Goal: Information Seeking & Learning: Learn about a topic

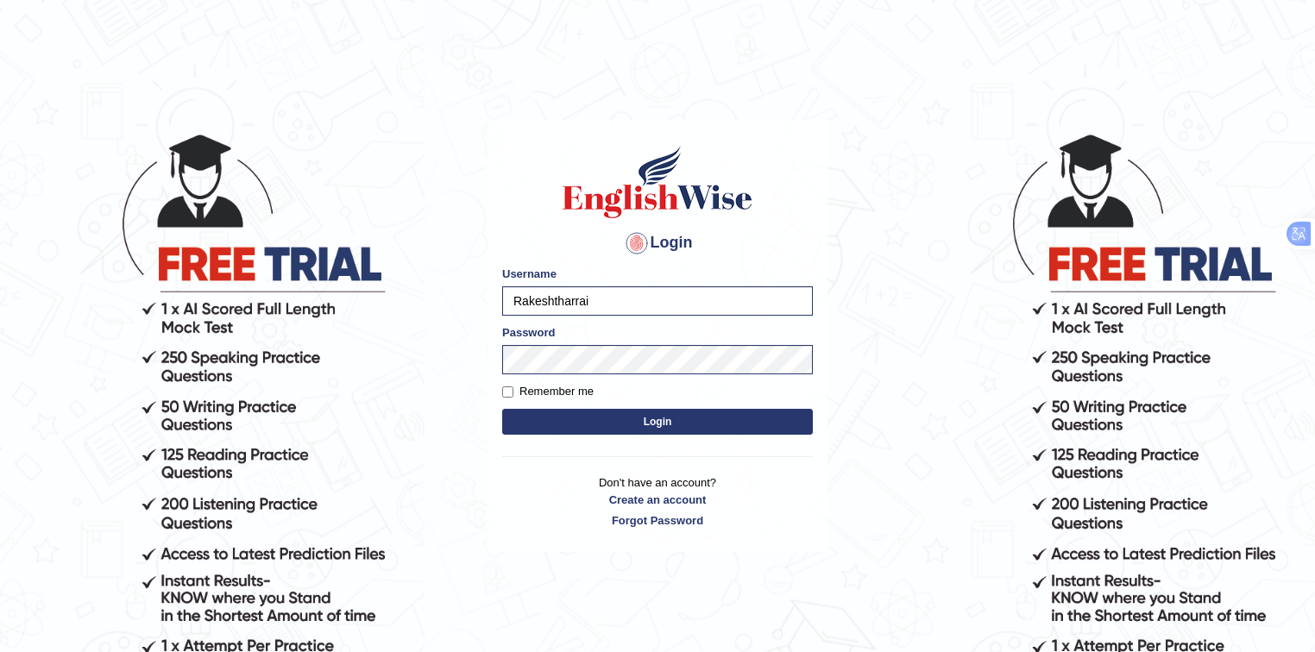
click at [570, 419] on button "Login" at bounding box center [657, 422] width 311 height 26
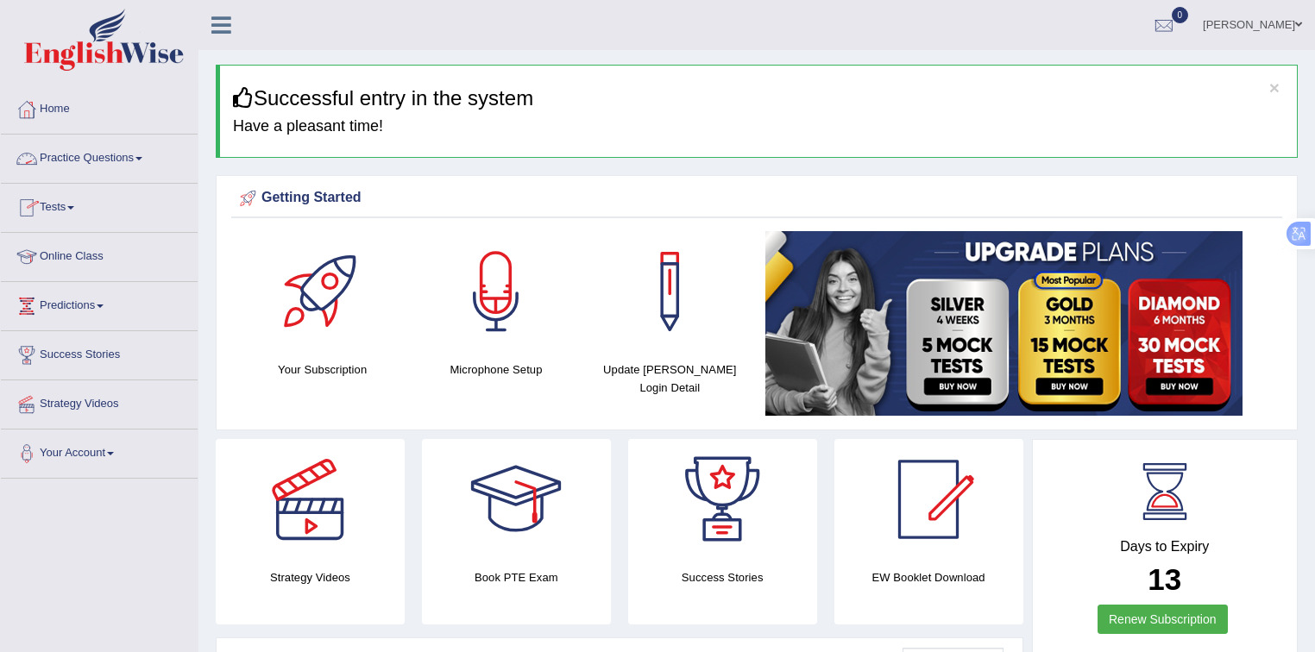
click at [98, 152] on link "Practice Questions" at bounding box center [99, 156] width 197 height 43
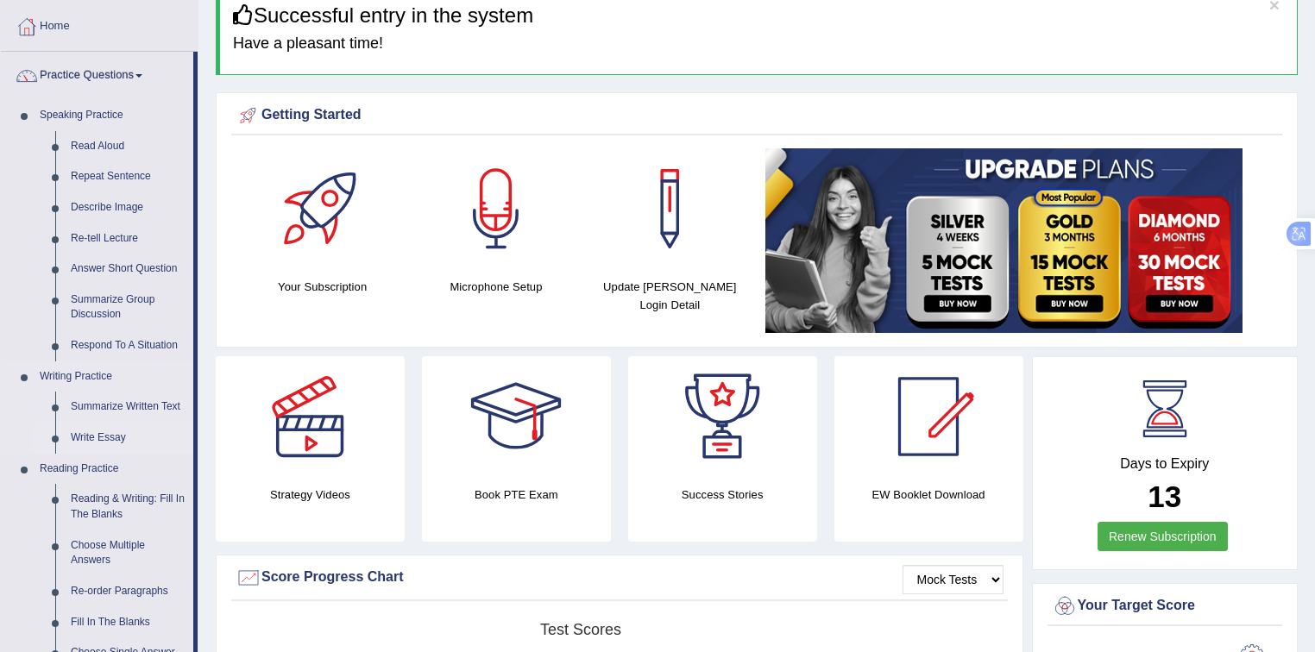
scroll to position [91, 0]
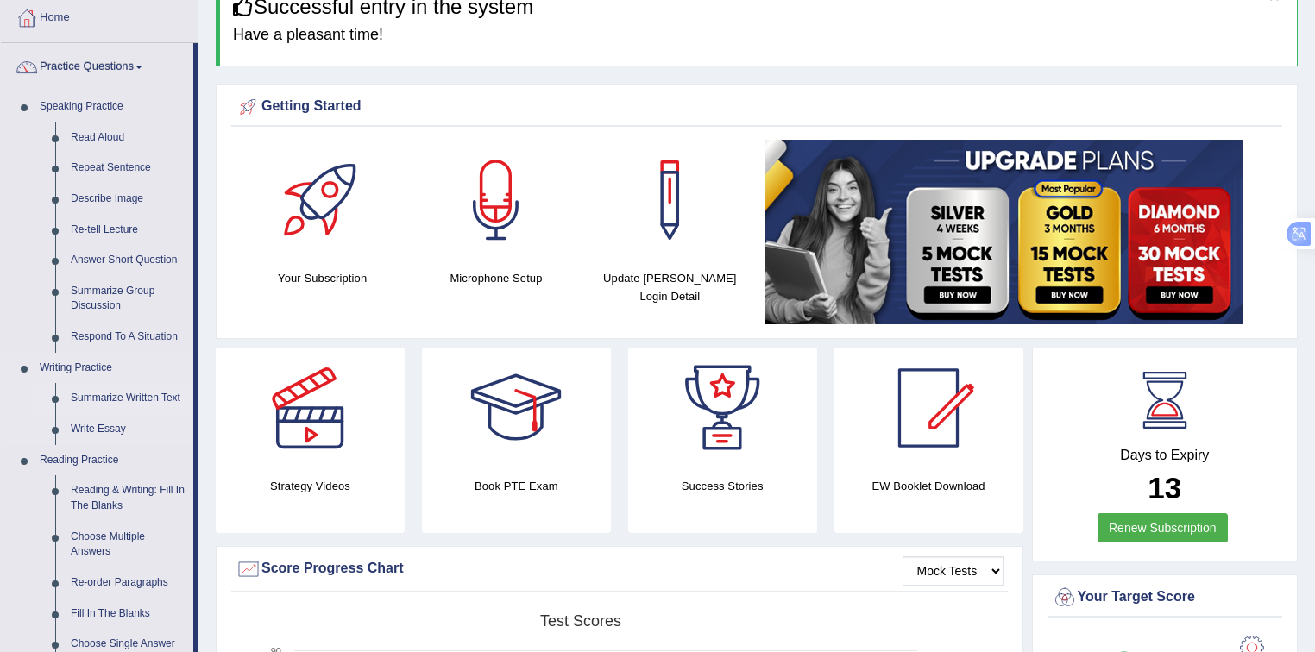
click at [111, 394] on link "Summarize Written Text" at bounding box center [128, 398] width 130 height 31
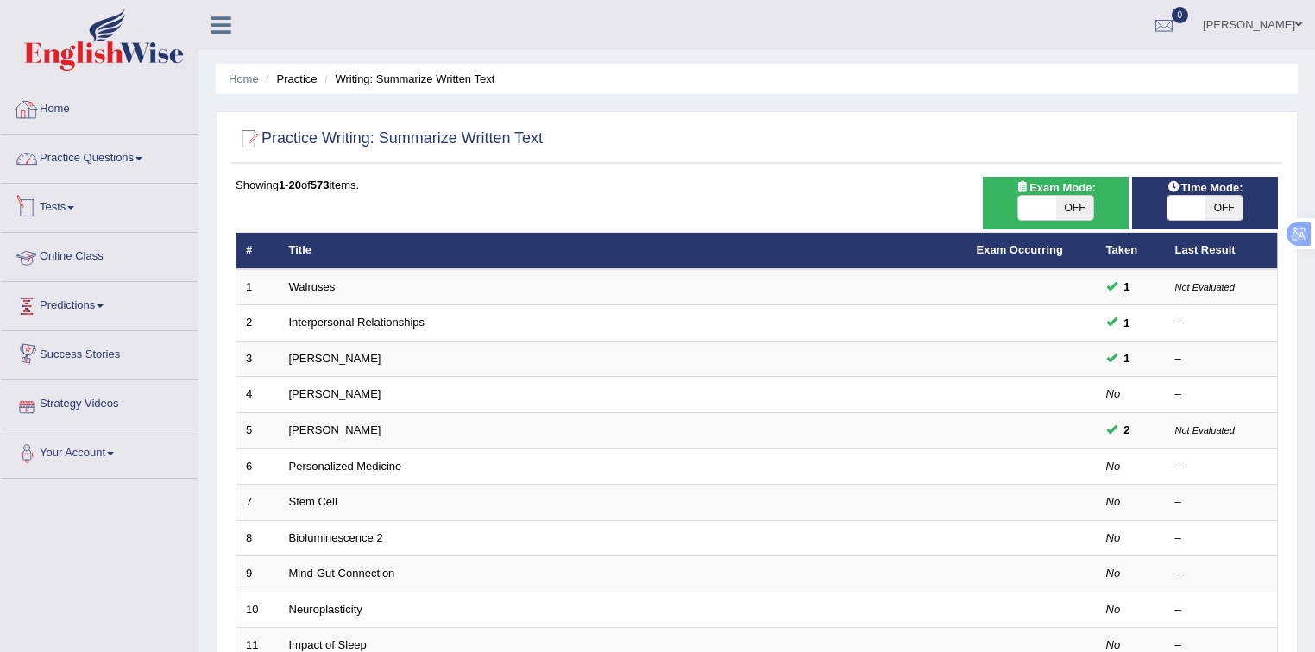
click at [60, 116] on link "Home" at bounding box center [99, 106] width 197 height 43
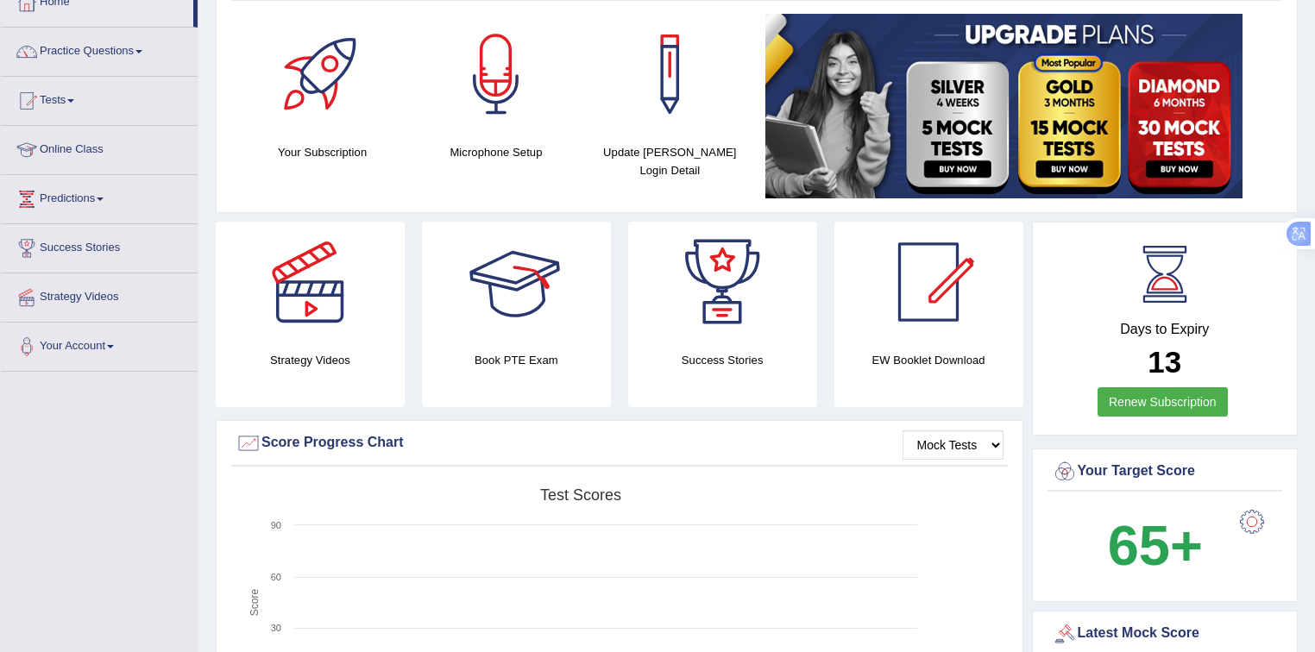
scroll to position [138, 0]
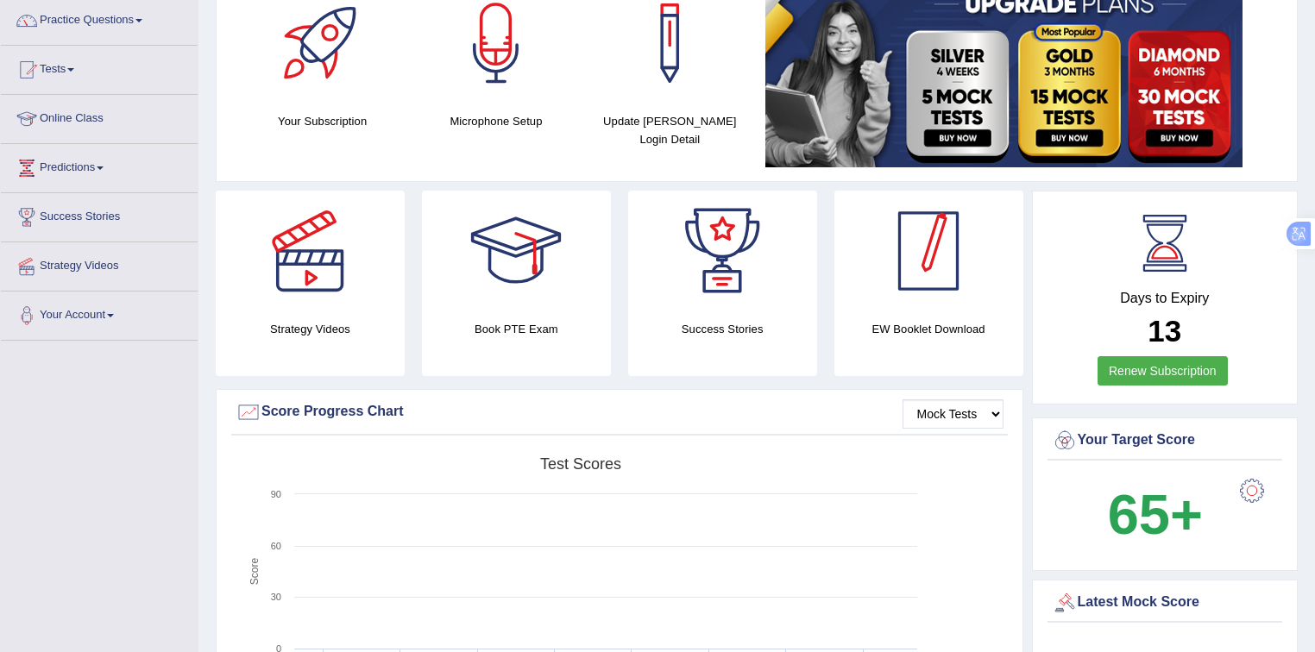
click at [918, 276] on div at bounding box center [928, 251] width 121 height 121
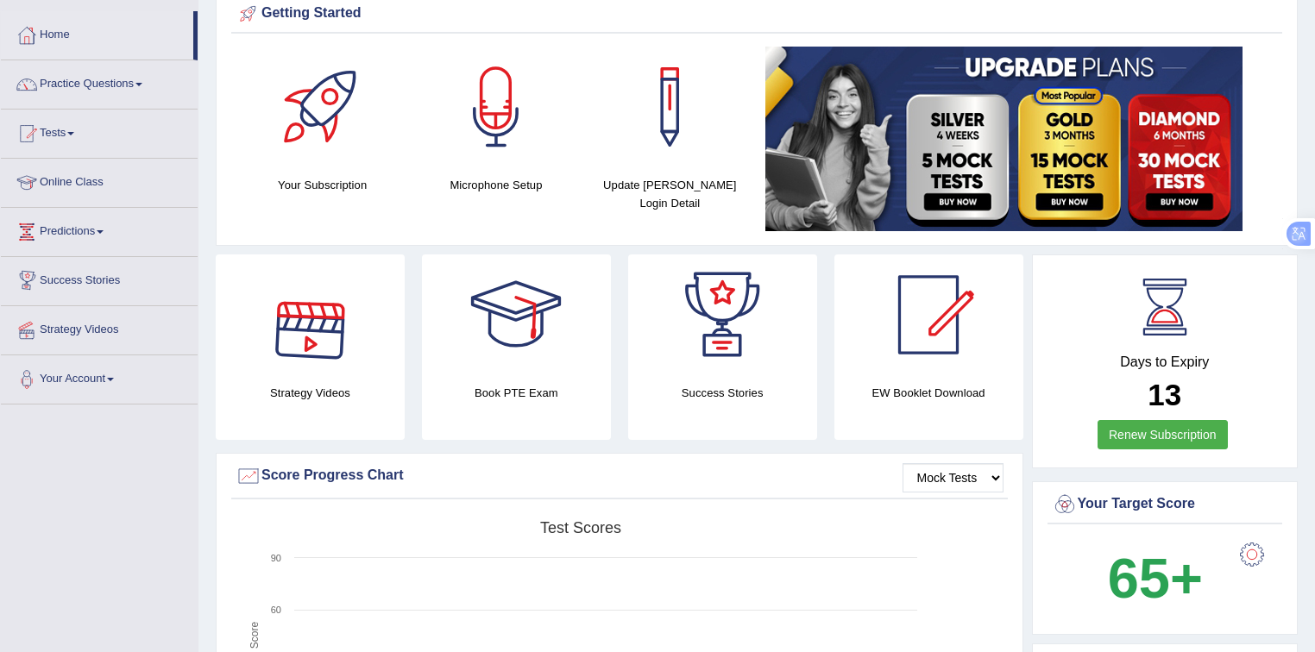
scroll to position [0, 0]
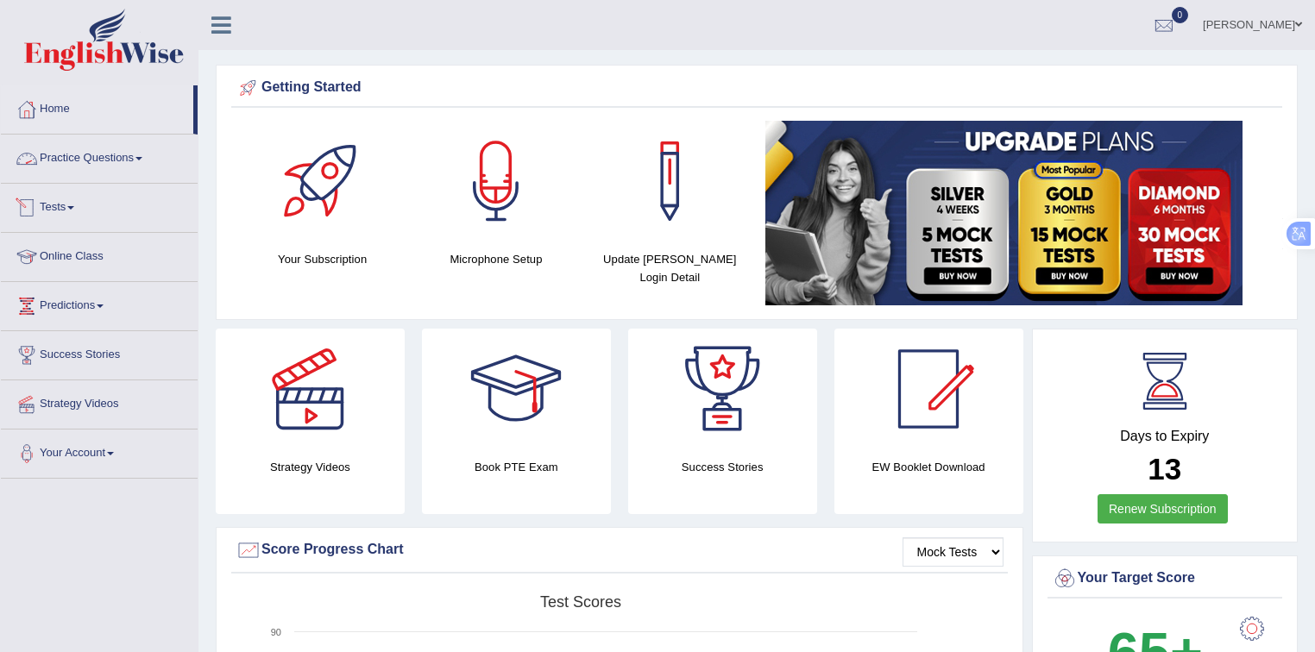
click at [72, 147] on link "Practice Questions" at bounding box center [99, 156] width 197 height 43
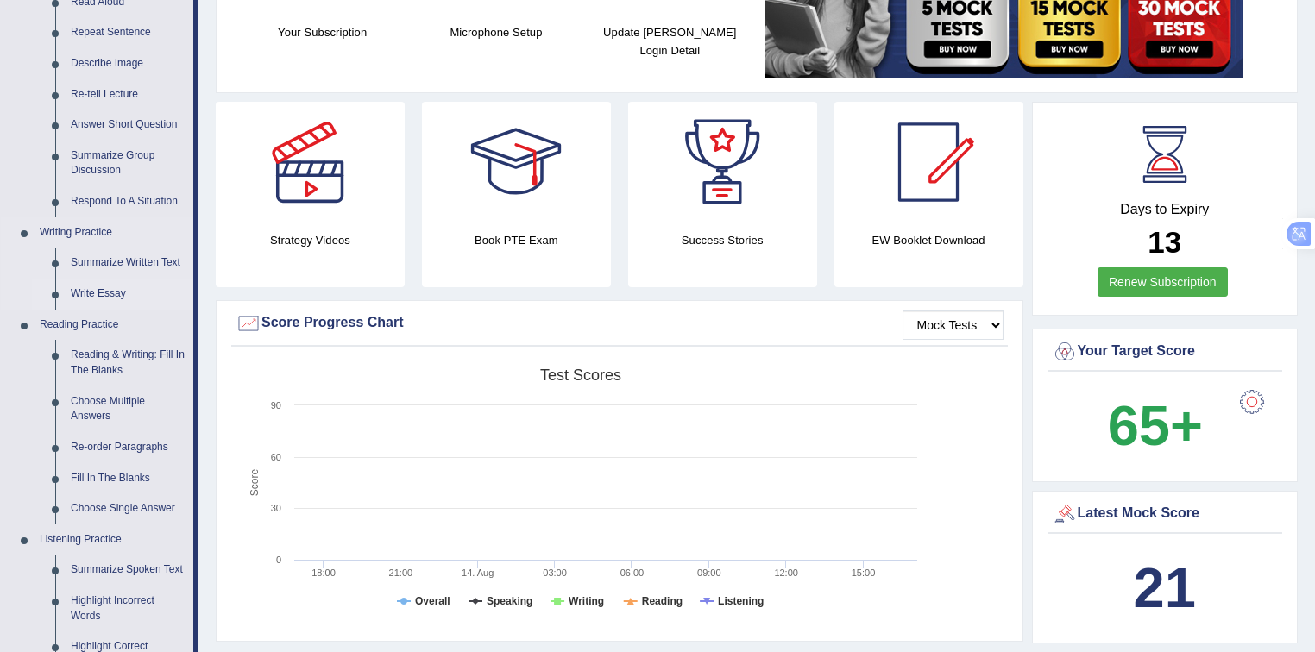
scroll to position [230, 0]
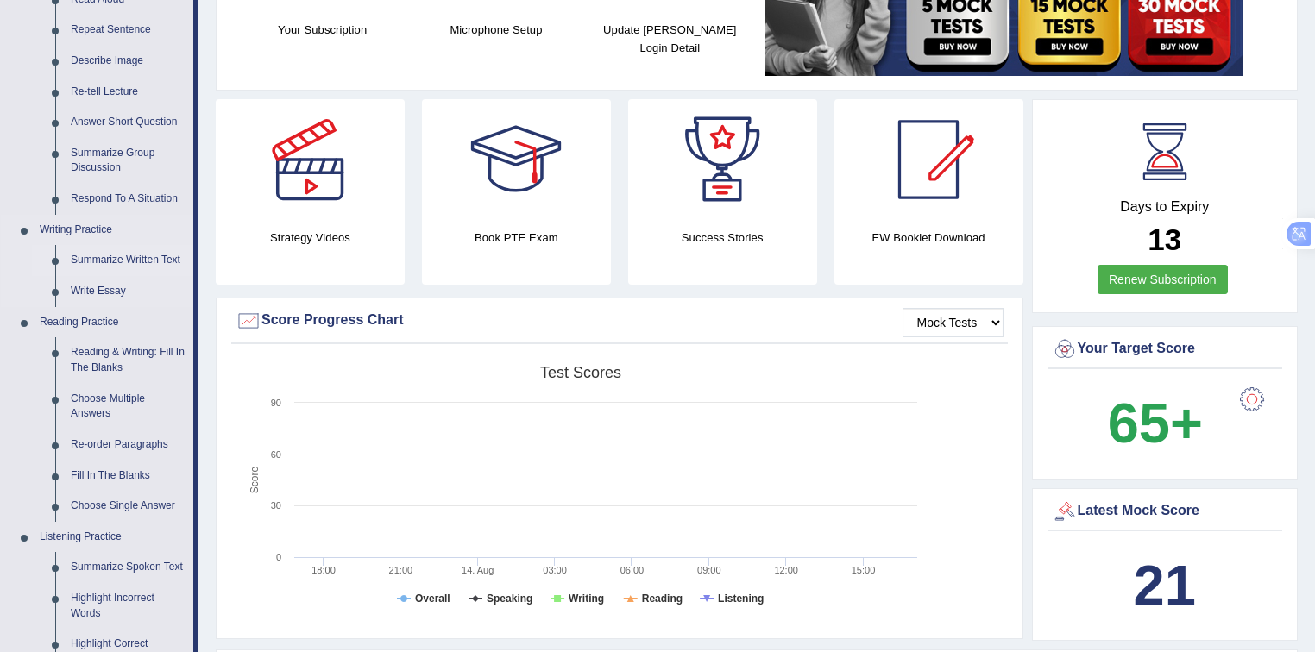
click at [102, 255] on link "Summarize Written Text" at bounding box center [128, 260] width 130 height 31
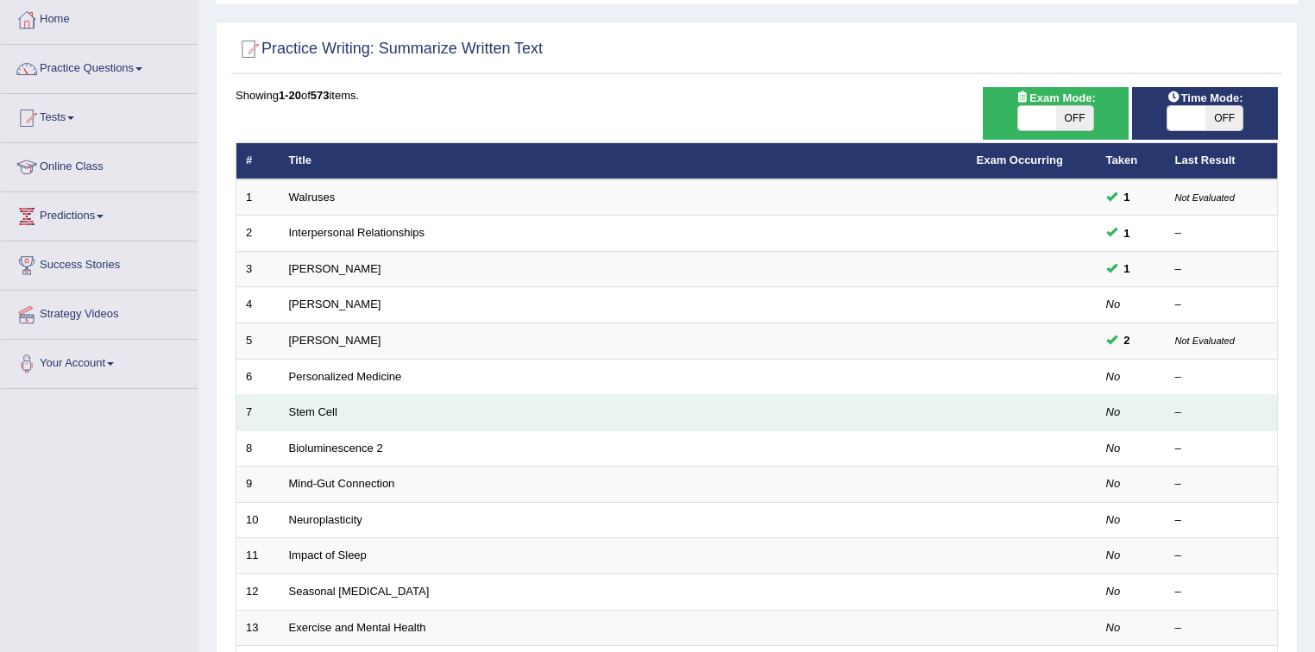
scroll to position [91, 0]
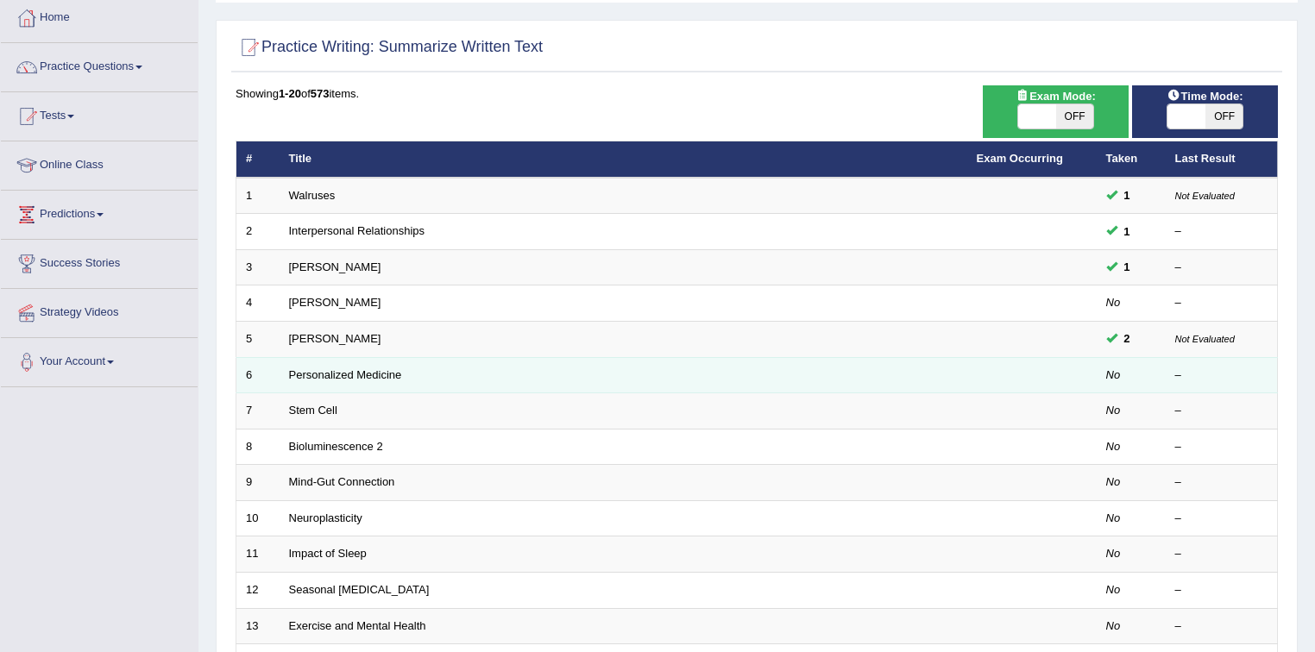
click at [318, 361] on td "Personalized Medicine" at bounding box center [624, 375] width 688 height 36
click at [316, 373] on link "Personalized Medicine" at bounding box center [345, 375] width 113 height 13
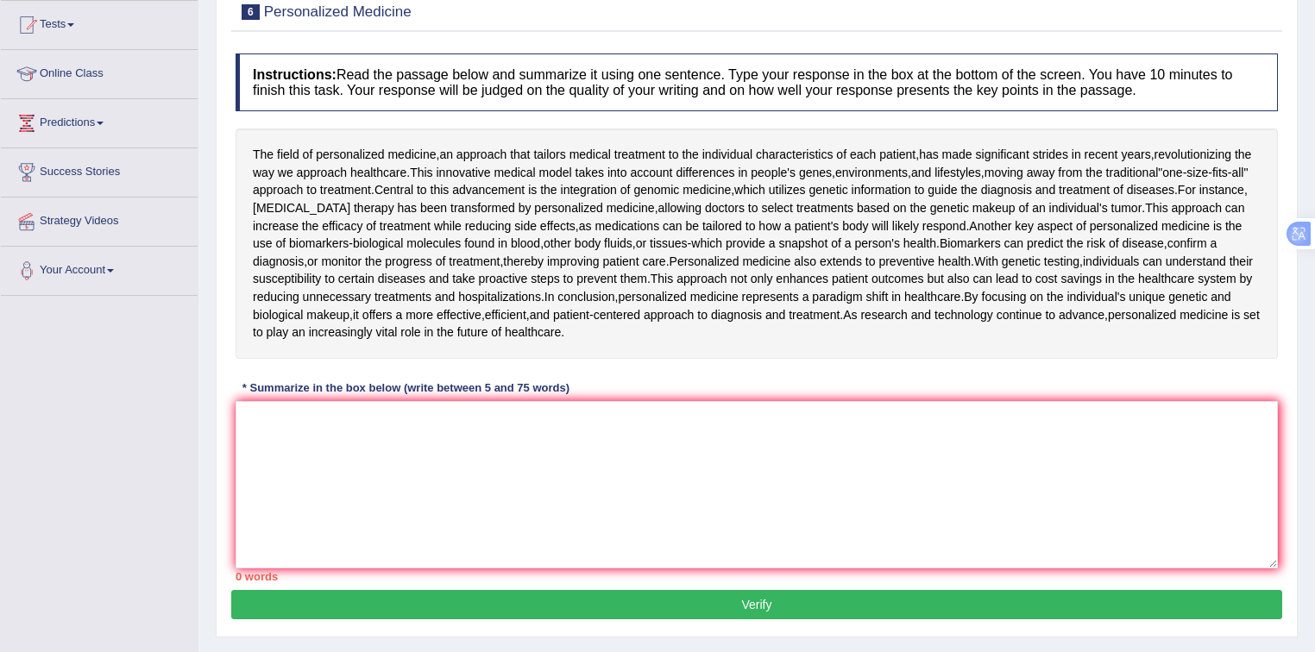
scroll to position [254, 0]
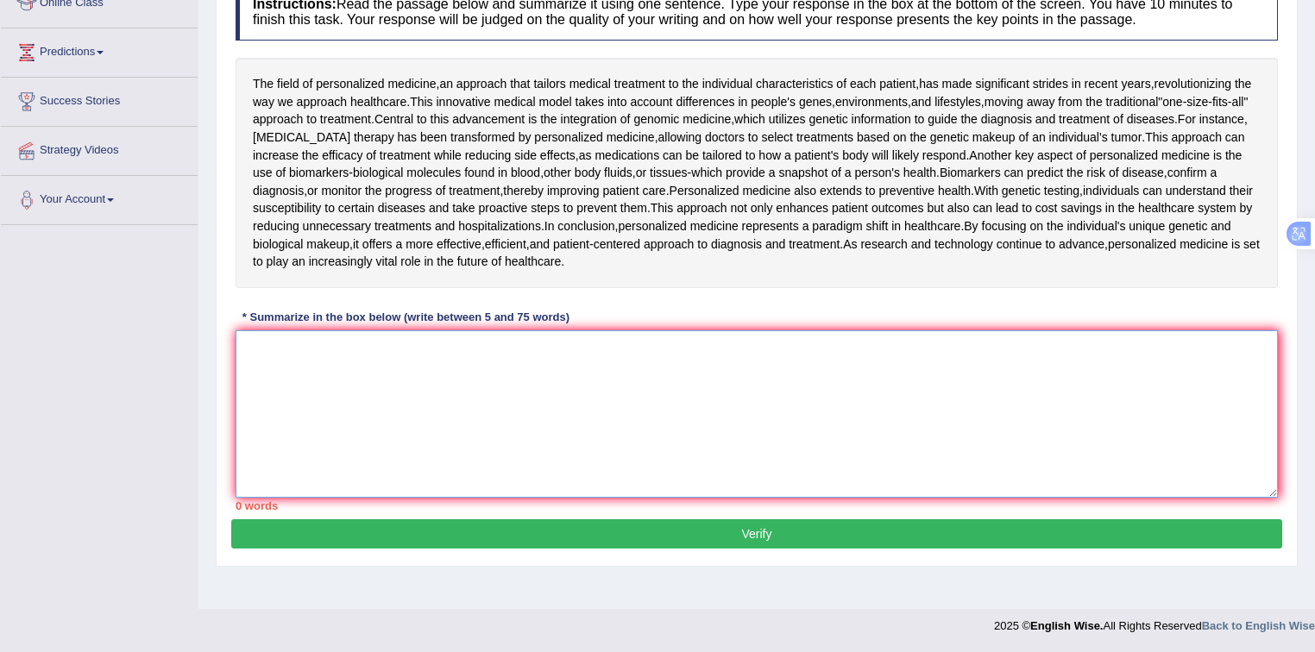
click at [398, 362] on textarea at bounding box center [757, 414] width 1043 height 167
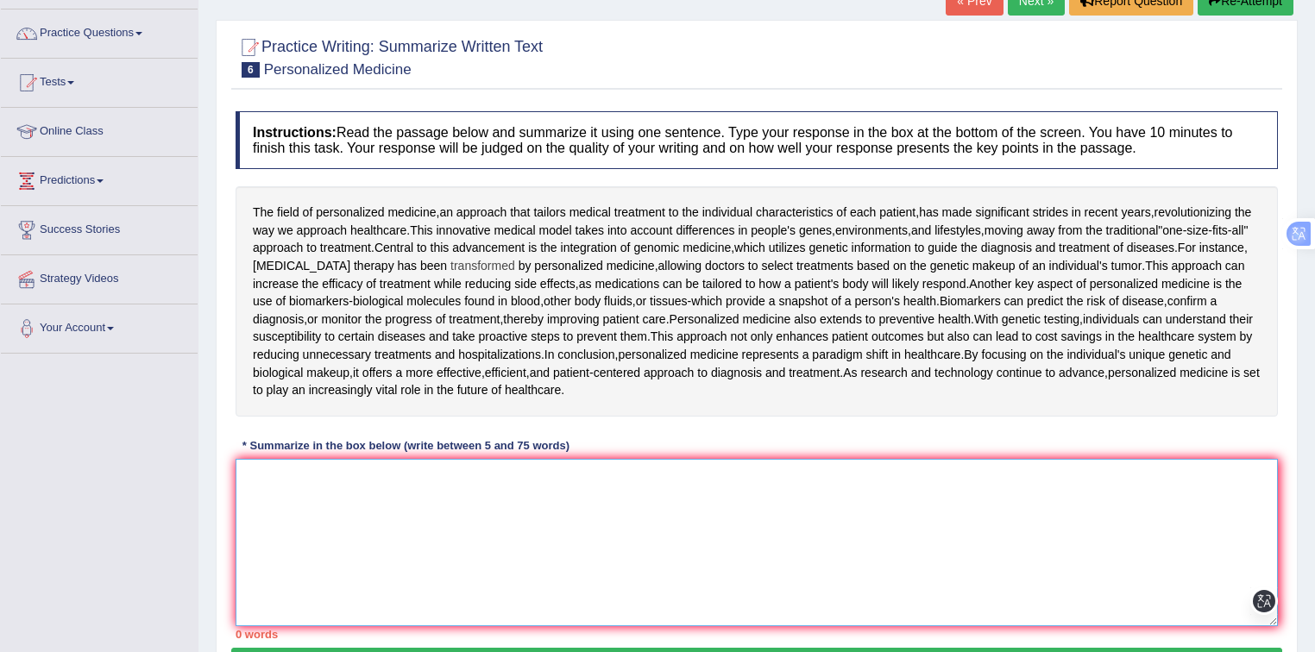
scroll to position [116, 0]
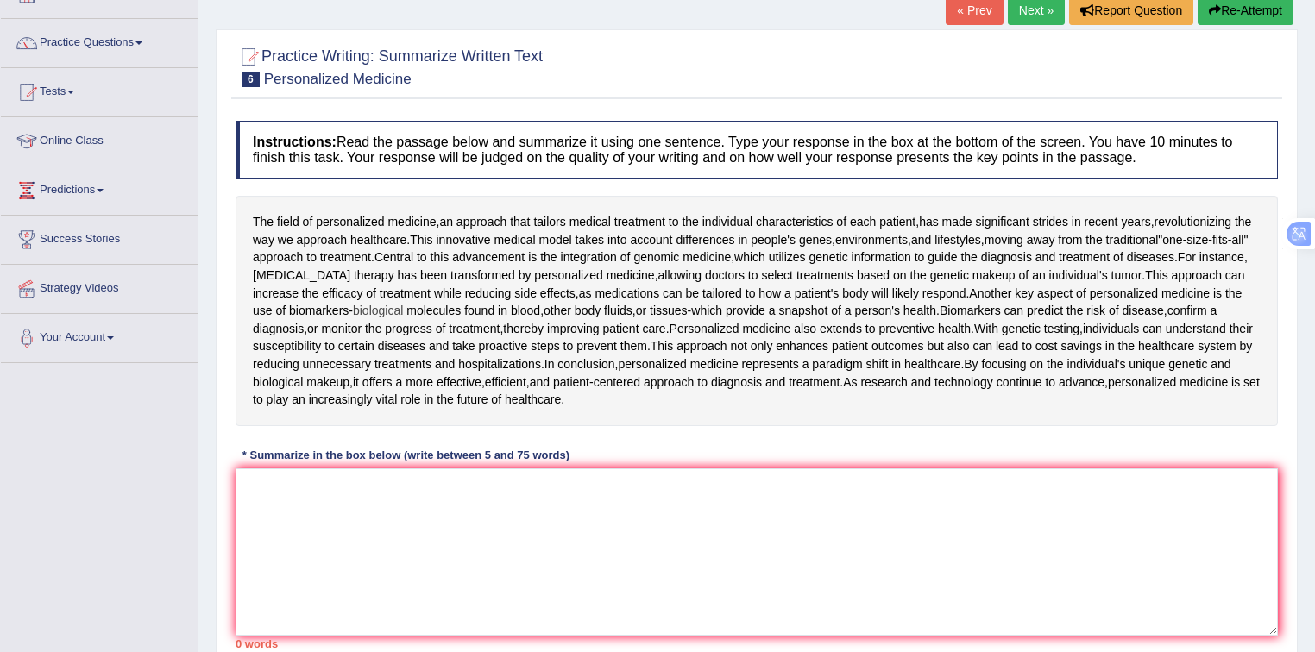
drag, startPoint x: 659, startPoint y: 394, endPoint x: 372, endPoint y: 307, distance: 300.3
click at [372, 307] on div "The field of personalized medicine , an approach that tailors medical treatment…" at bounding box center [757, 311] width 1043 height 230
drag, startPoint x: 243, startPoint y: 207, endPoint x: 520, endPoint y: 389, distance: 330.8
click at [503, 394] on div "The field of personalized medicine , an approach that tailors medical treatment…" at bounding box center [757, 311] width 1043 height 230
drag, startPoint x: 647, startPoint y: 397, endPoint x: 285, endPoint y: 243, distance: 394.0
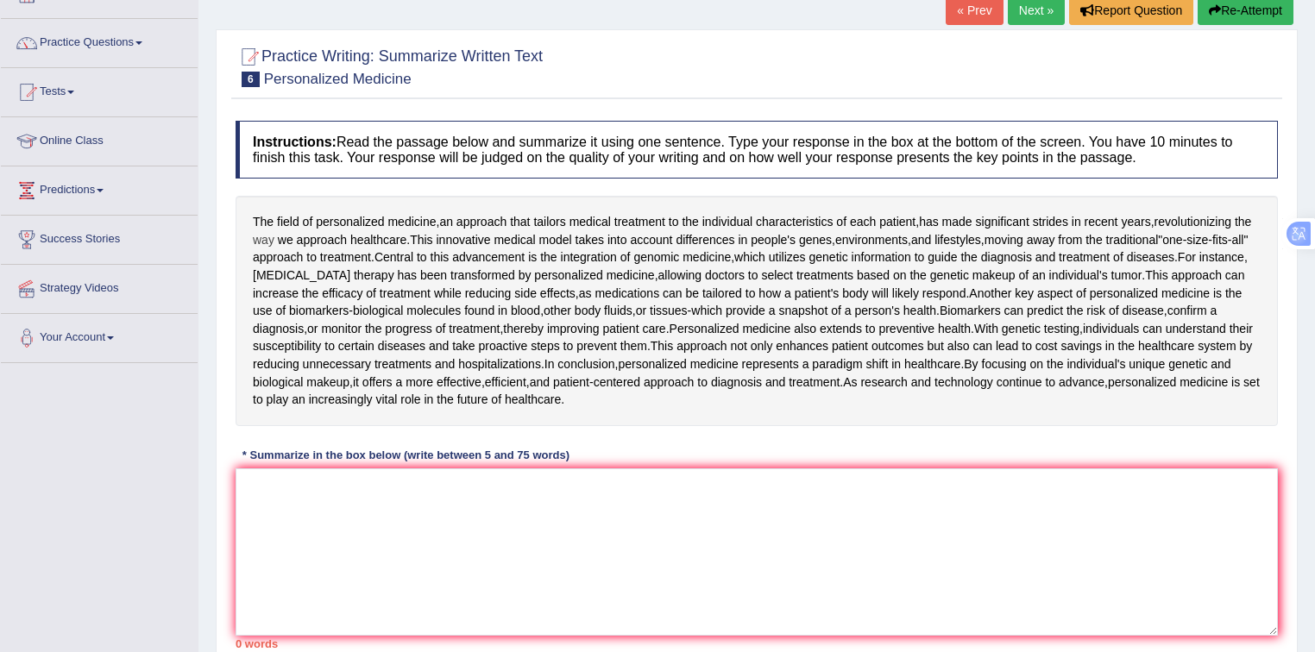
click at [290, 248] on div "The field of personalized medicine , an approach that tailors medical treatment…" at bounding box center [757, 311] width 1043 height 230
click at [344, 479] on textarea at bounding box center [757, 552] width 1043 height 167
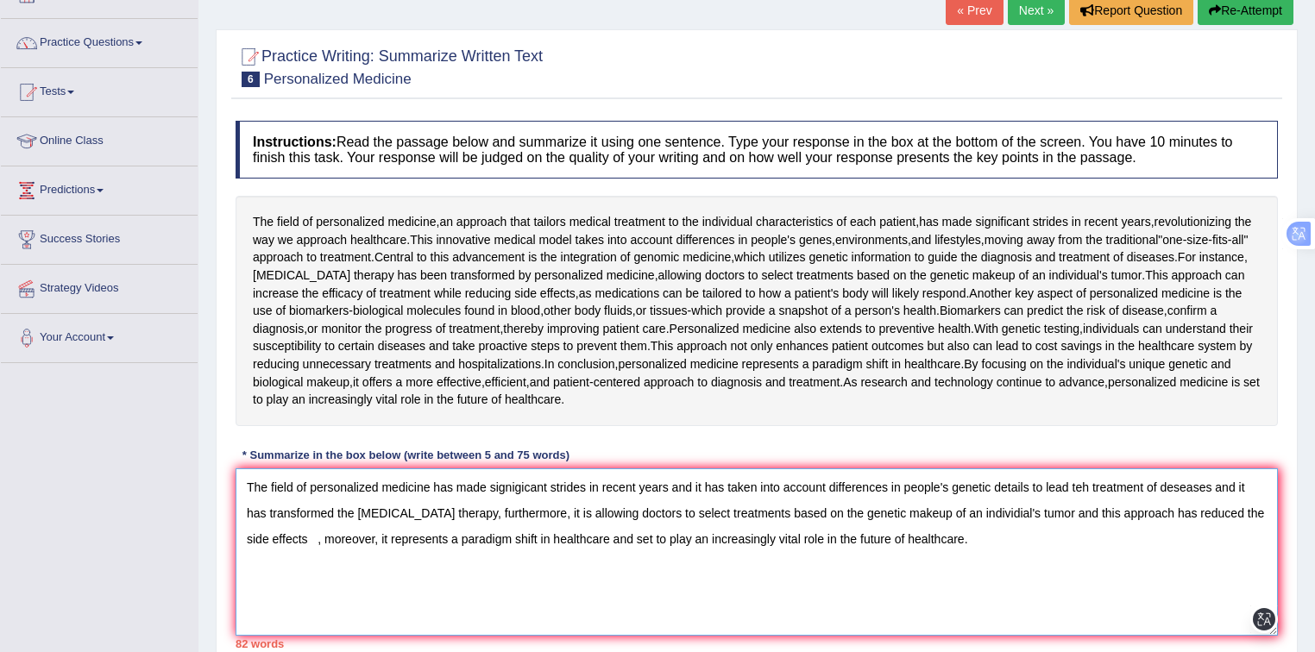
click at [536, 509] on textarea "The field of personalized medicine has made signigicant strides in recent years…" at bounding box center [757, 552] width 1043 height 167
click at [722, 481] on textarea "The field of personalized medicine has made signigicant strides in recent years…" at bounding box center [757, 552] width 1043 height 167
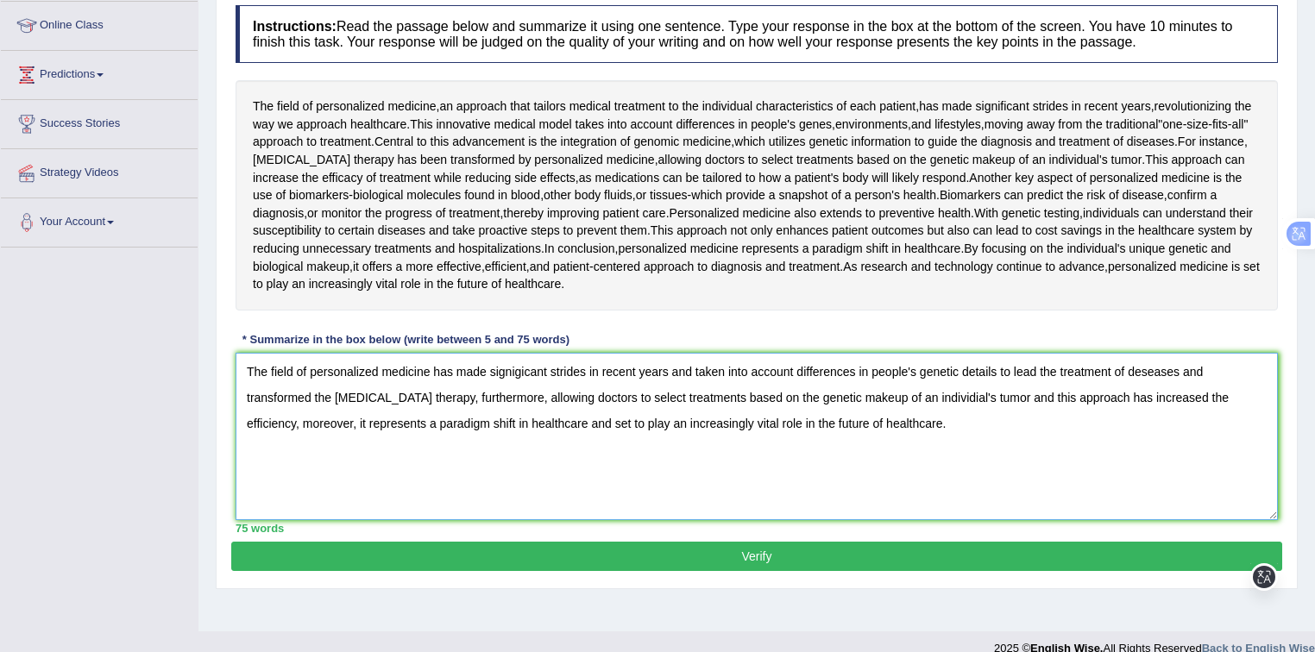
scroll to position [254, 0]
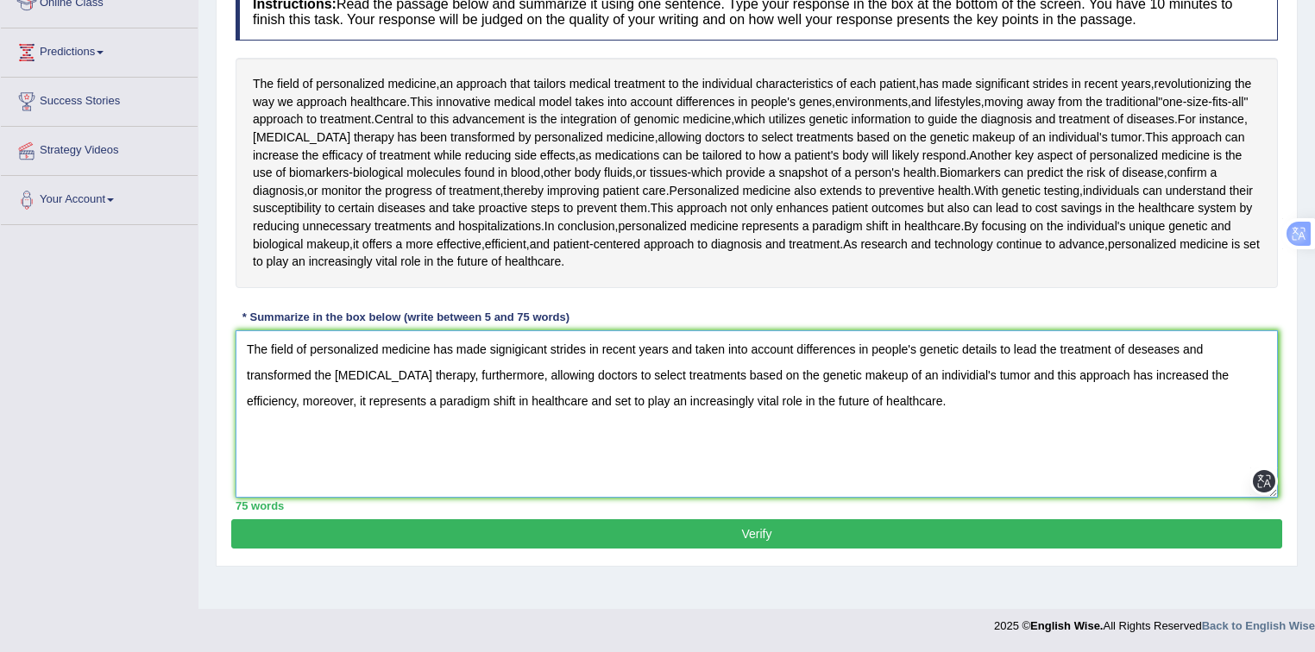
type textarea "The field of personalized medicine has made signigicant strides in recent years…"
click at [646, 532] on button "Verify" at bounding box center [756, 534] width 1051 height 29
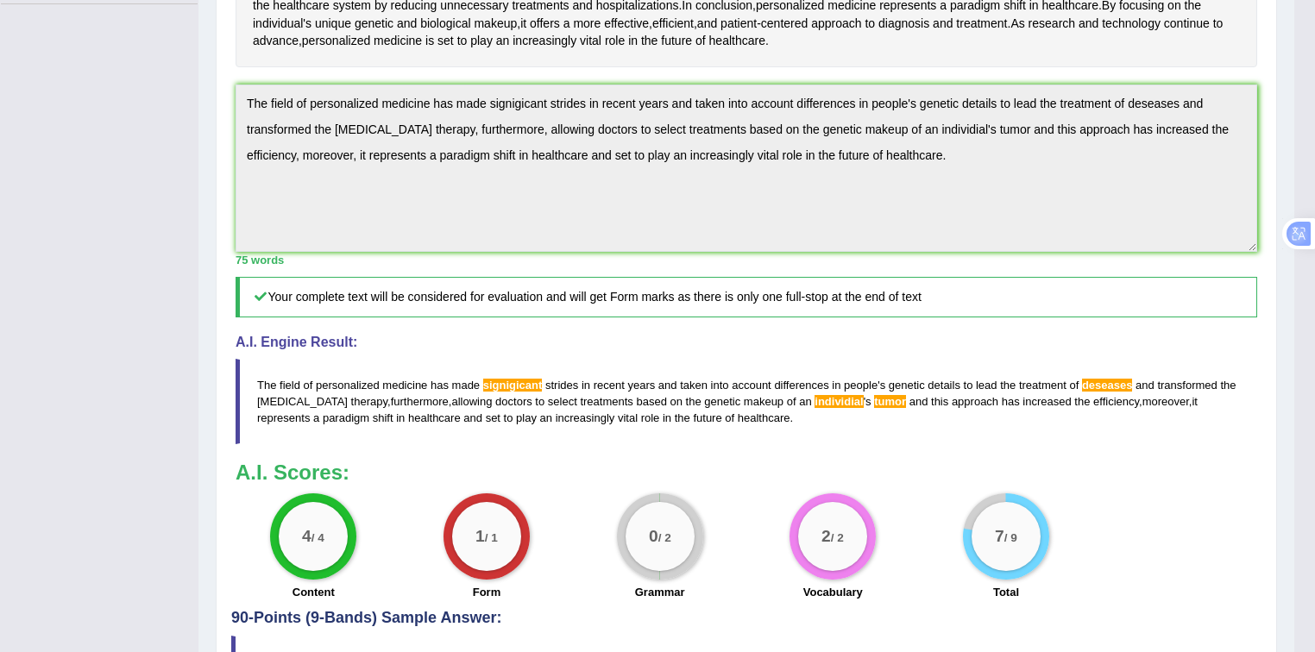
scroll to position [590, 0]
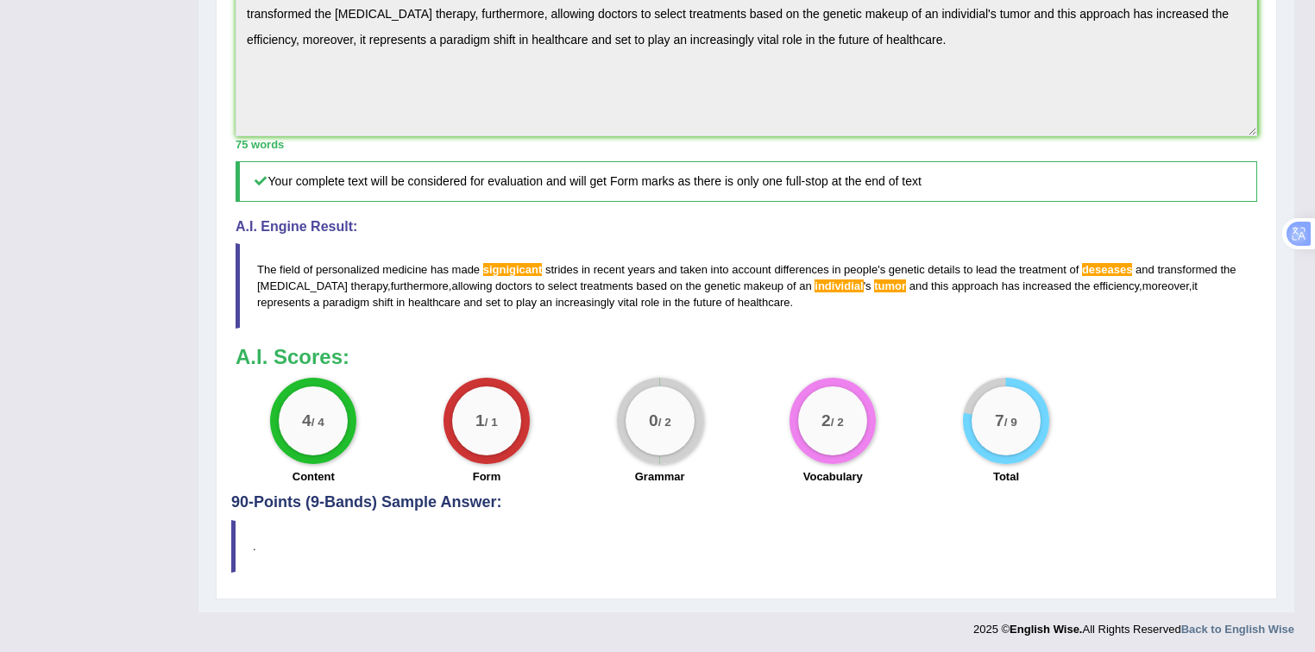
drag, startPoint x: 723, startPoint y: 304, endPoint x: 599, endPoint y: 283, distance: 126.0
click at [594, 280] on blockquote "The field of personalized medicine has made signigicant strides in recent years…" at bounding box center [747, 285] width 1022 height 85
drag, startPoint x: 723, startPoint y: 297, endPoint x: 602, endPoint y: 314, distance: 122.1
click at [611, 316] on blockquote "The field of personalized medicine has made signigicant strides in recent years…" at bounding box center [747, 285] width 1022 height 85
click at [556, 296] on span "increasingly" at bounding box center [586, 302] width 60 height 13
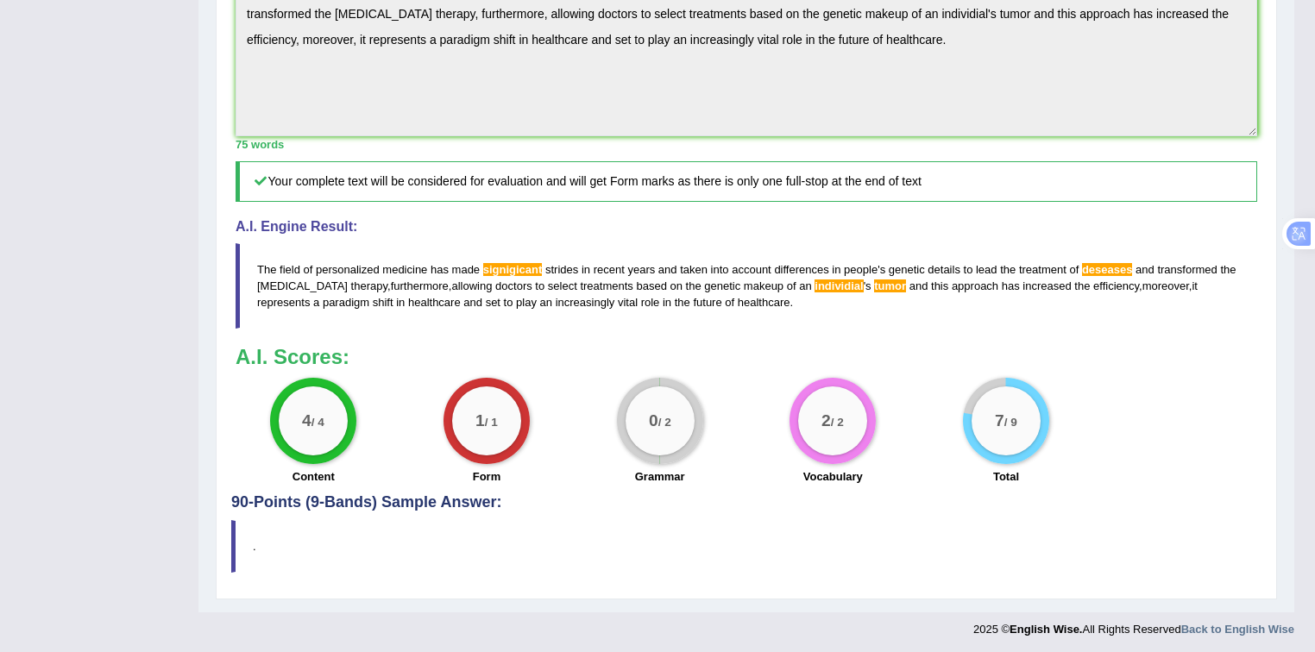
click at [556, 296] on span "increasingly" at bounding box center [586, 302] width 60 height 13
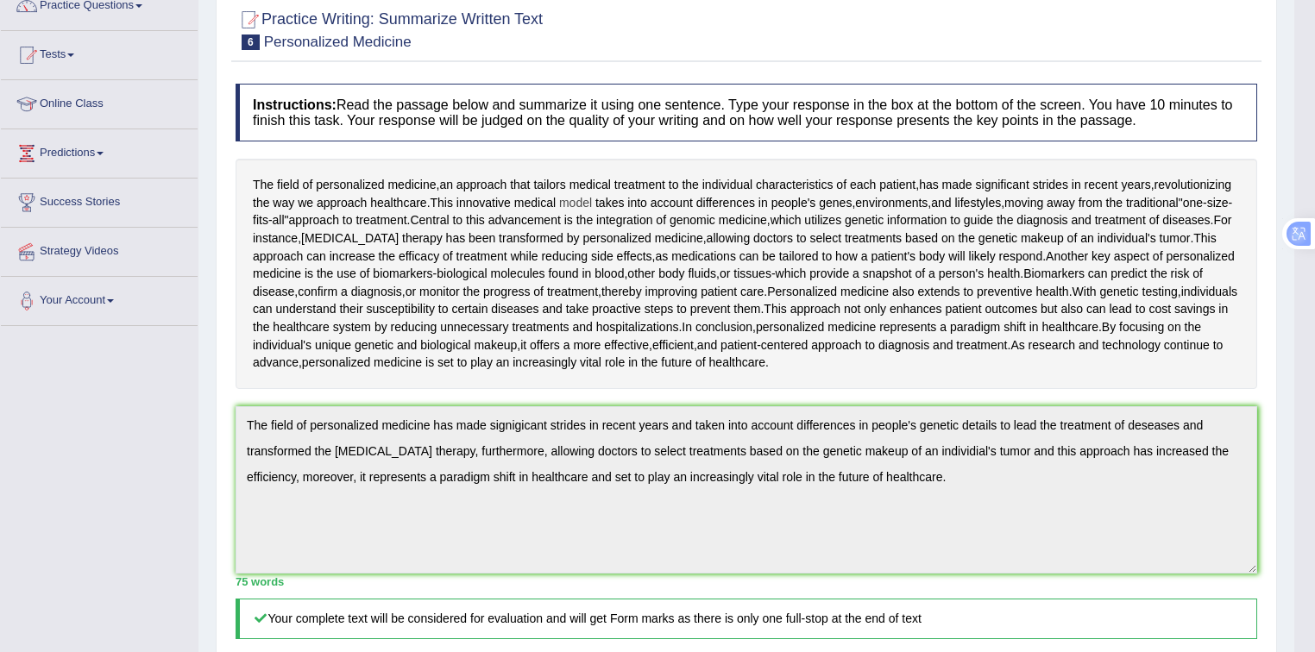
scroll to position [0, 0]
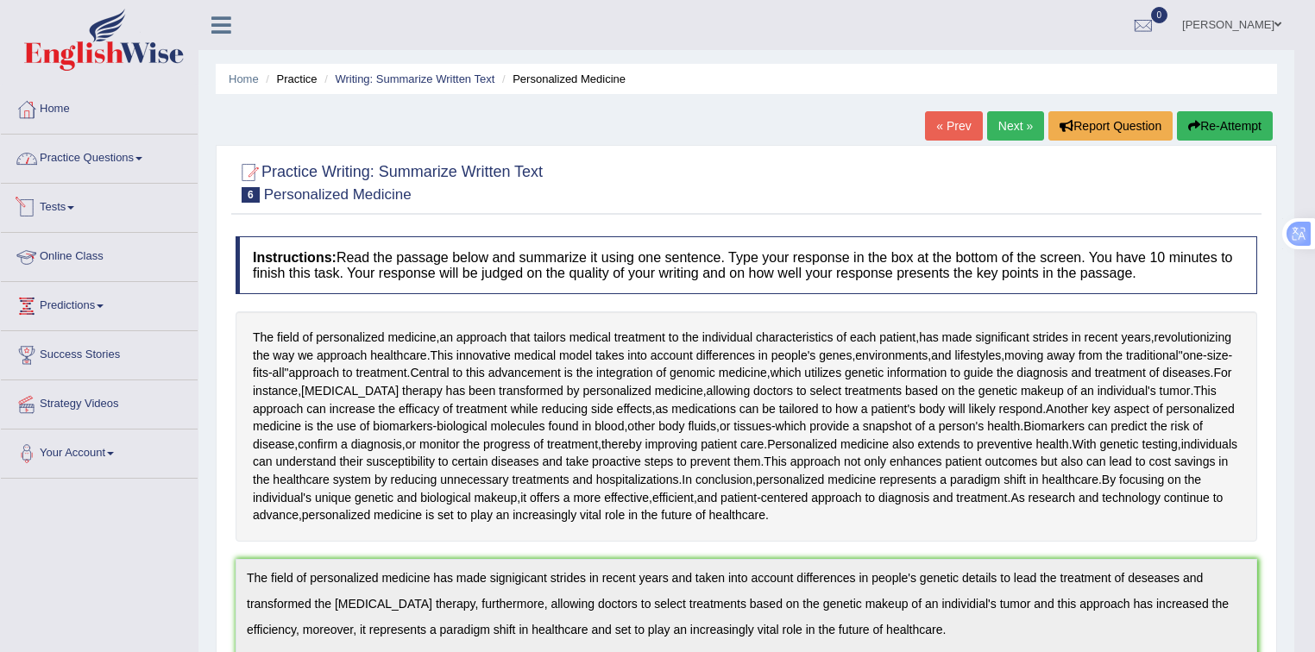
click at [101, 158] on link "Practice Questions" at bounding box center [99, 156] width 197 height 43
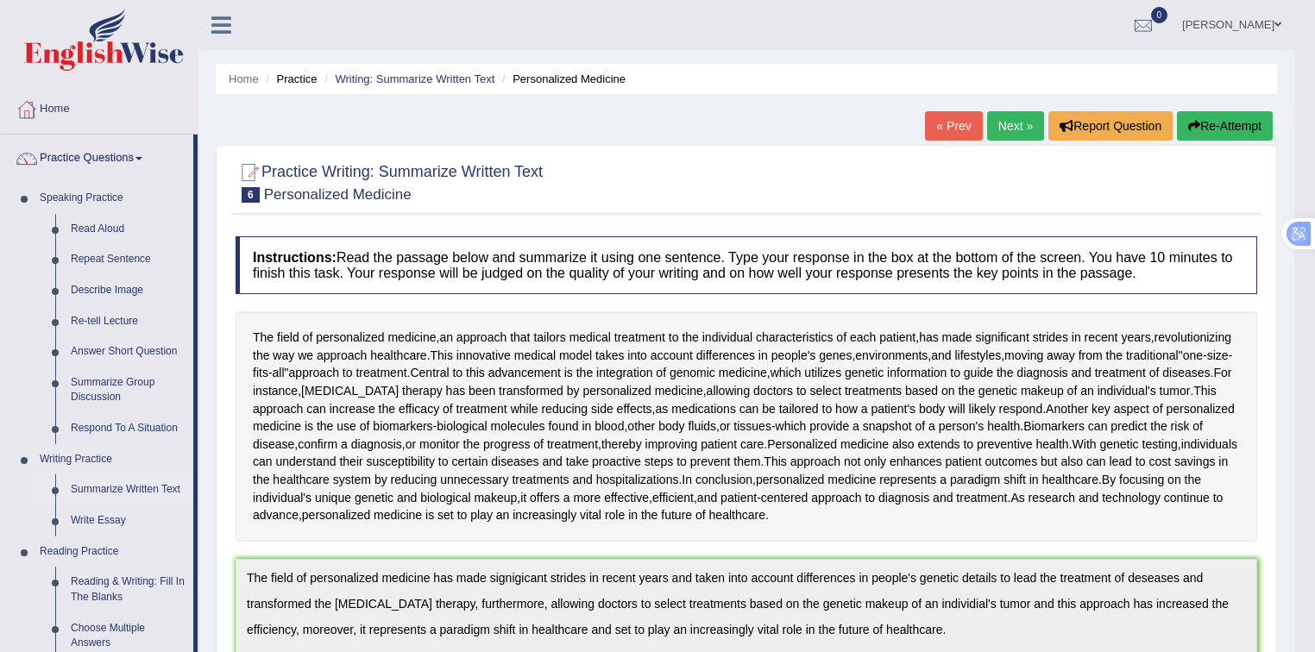
click at [103, 486] on link "Summarize Written Text" at bounding box center [128, 490] width 130 height 31
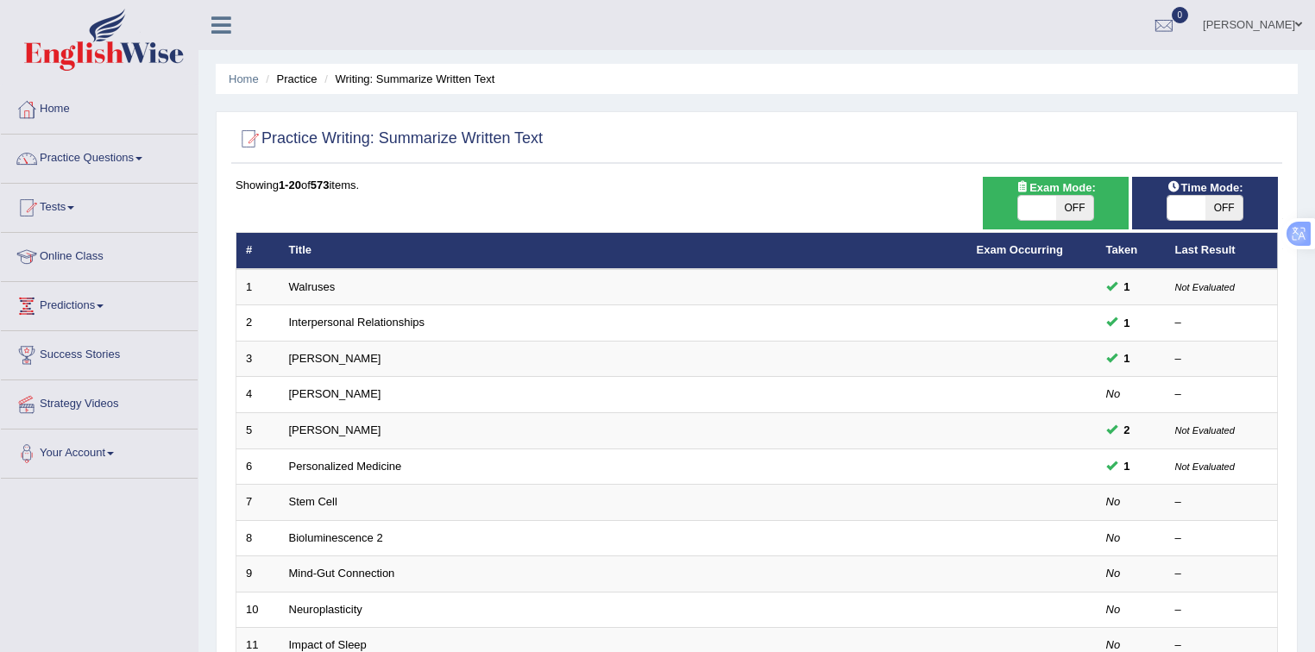
click at [1074, 208] on span "OFF" at bounding box center [1075, 208] width 38 height 24
checkbox input "true"
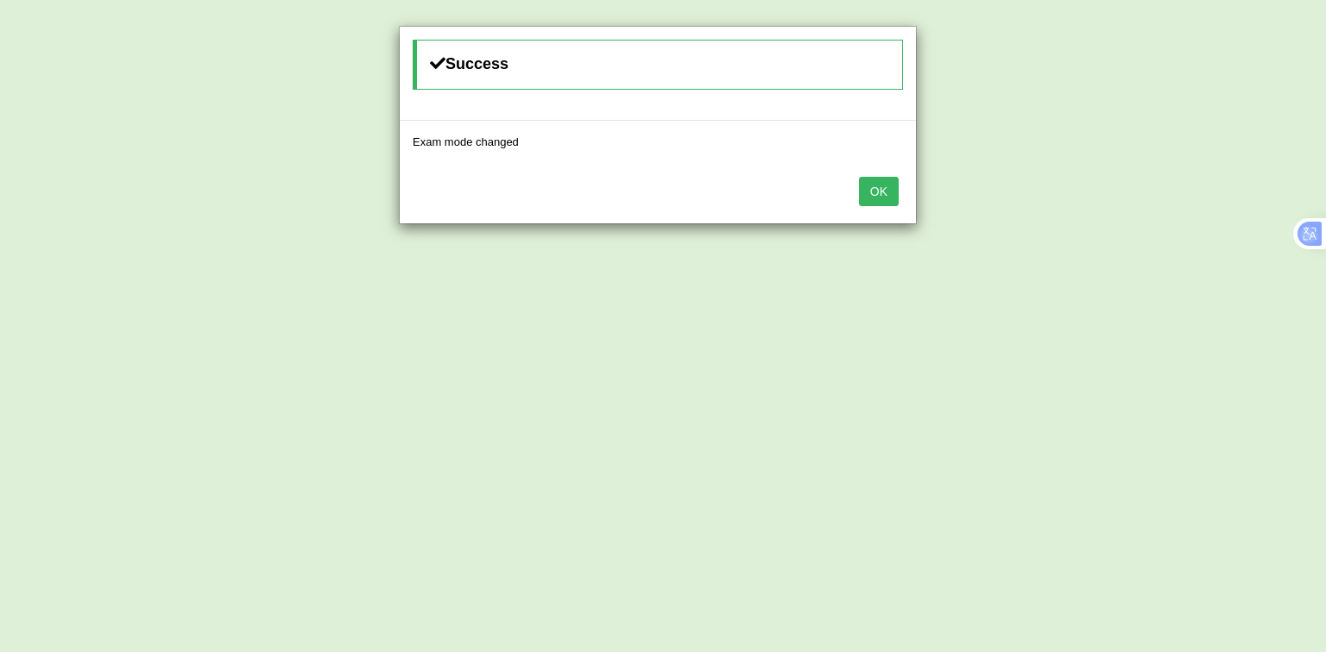
click at [885, 192] on button "OK" at bounding box center [879, 191] width 40 height 29
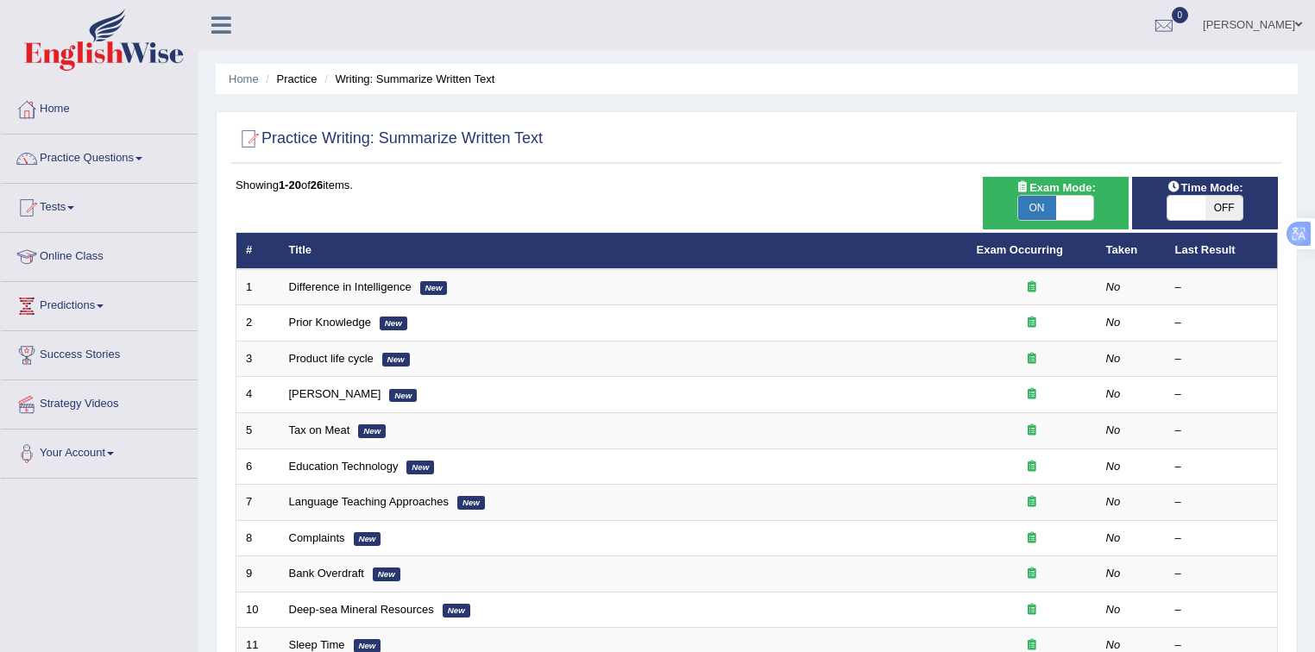
click at [1212, 196] on span "OFF" at bounding box center [1225, 208] width 38 height 24
checkbox input "true"
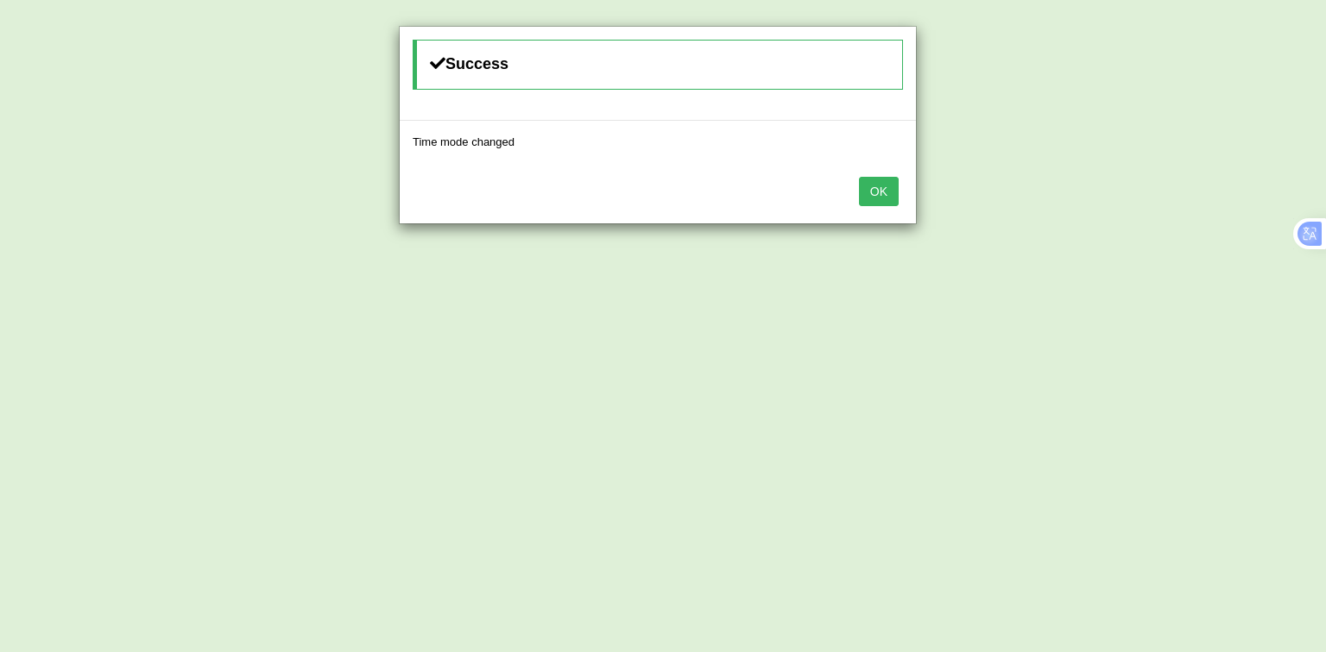
click at [877, 197] on button "OK" at bounding box center [879, 191] width 40 height 29
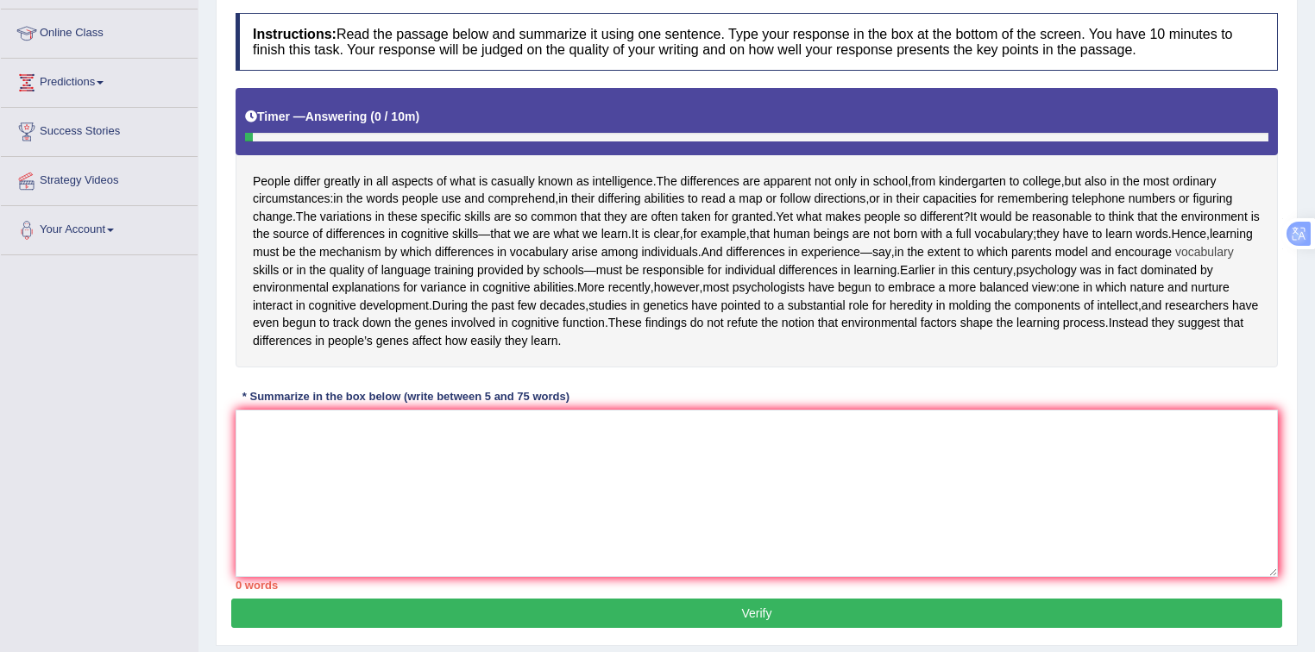
scroll to position [230, 0]
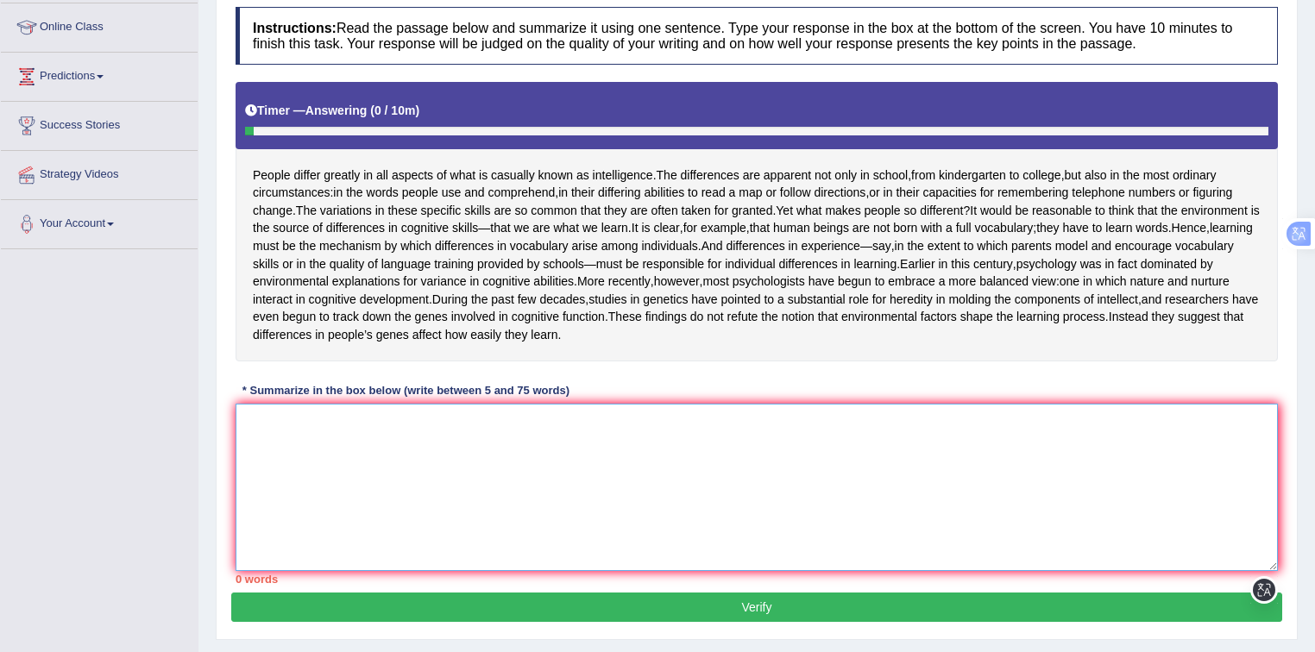
click at [486, 479] on textarea at bounding box center [757, 487] width 1043 height 167
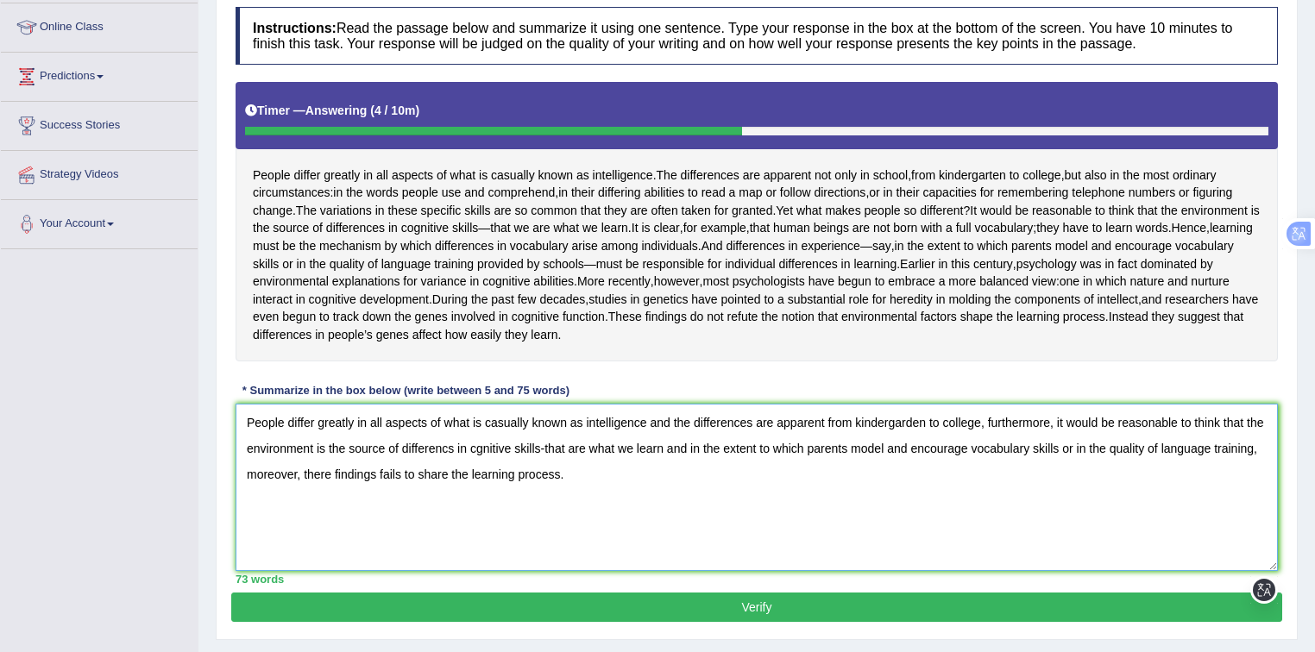
click at [445, 483] on textarea "People differ greatly in all aspects of what is casually known as intelligence …" at bounding box center [757, 487] width 1043 height 167
click at [481, 487] on textarea "People differ greatly in all aspects of what is casually known as intelligence …" at bounding box center [757, 487] width 1043 height 167
click at [487, 502] on textarea "People differ greatly in all aspects of what is casually known as intelligence …" at bounding box center [757, 487] width 1043 height 167
type textarea "People differ greatly in all aspects of what is casually known as intelligence …"
click at [613, 622] on button "Verify" at bounding box center [756, 607] width 1051 height 29
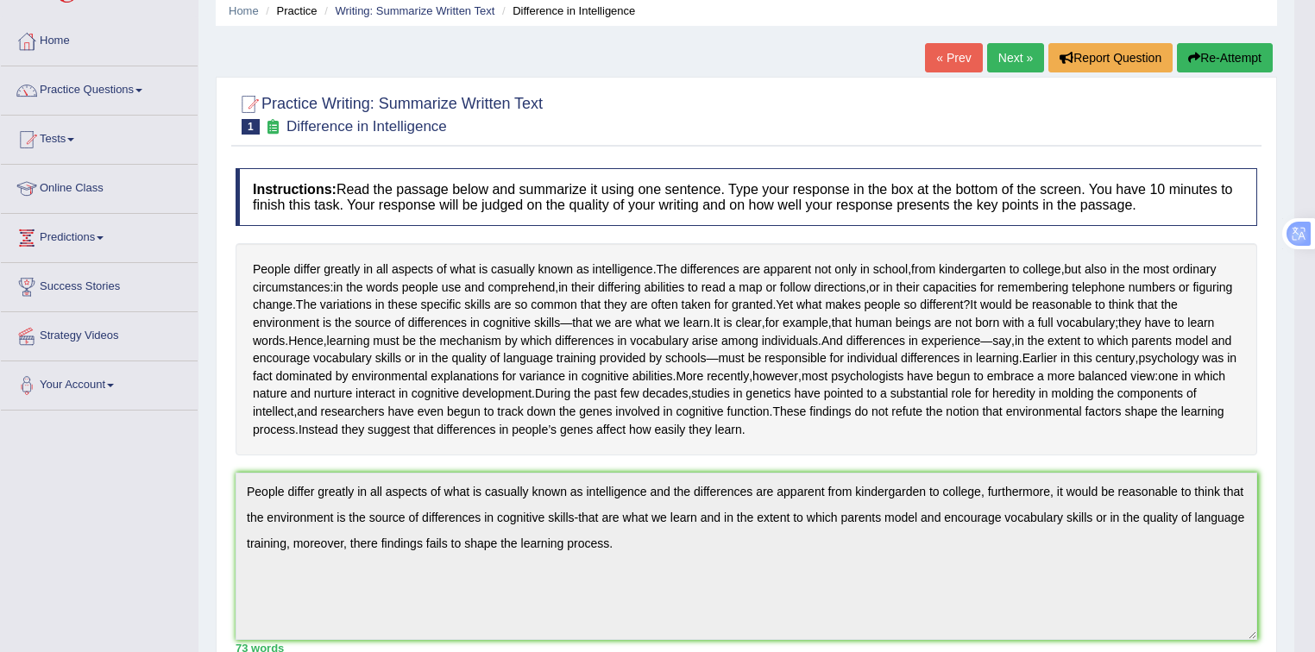
scroll to position [28, 0]
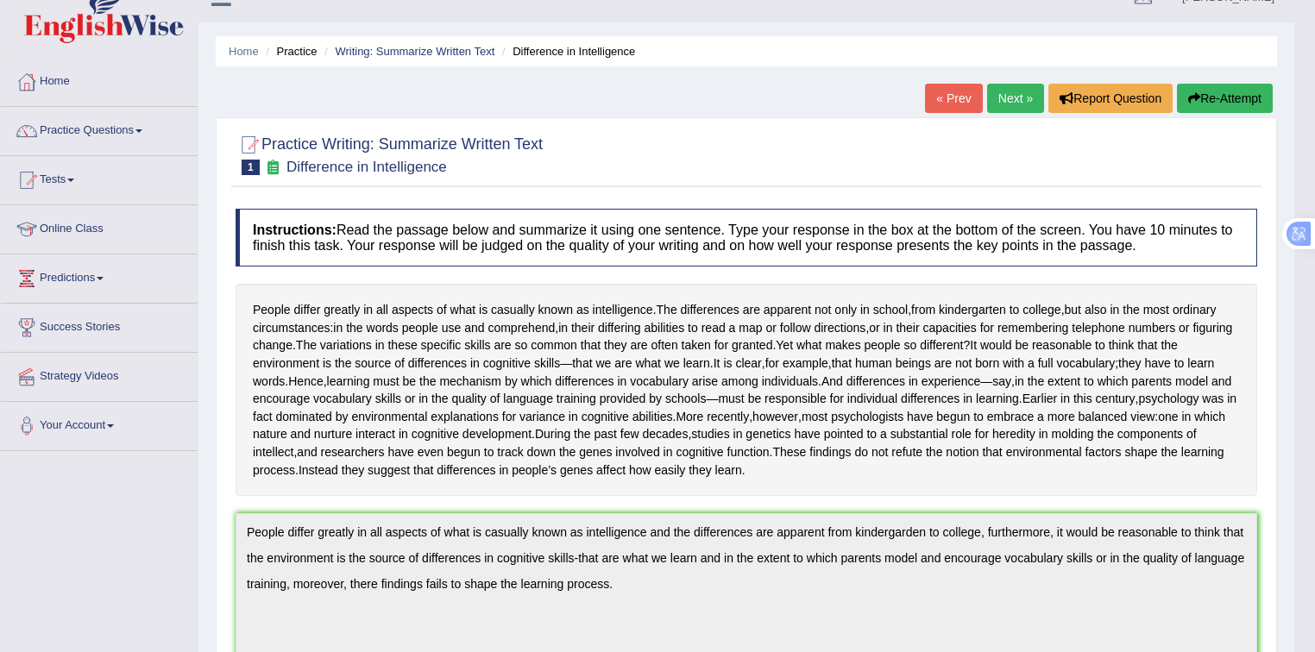
click at [1020, 92] on link "Next »" at bounding box center [1015, 98] width 57 height 29
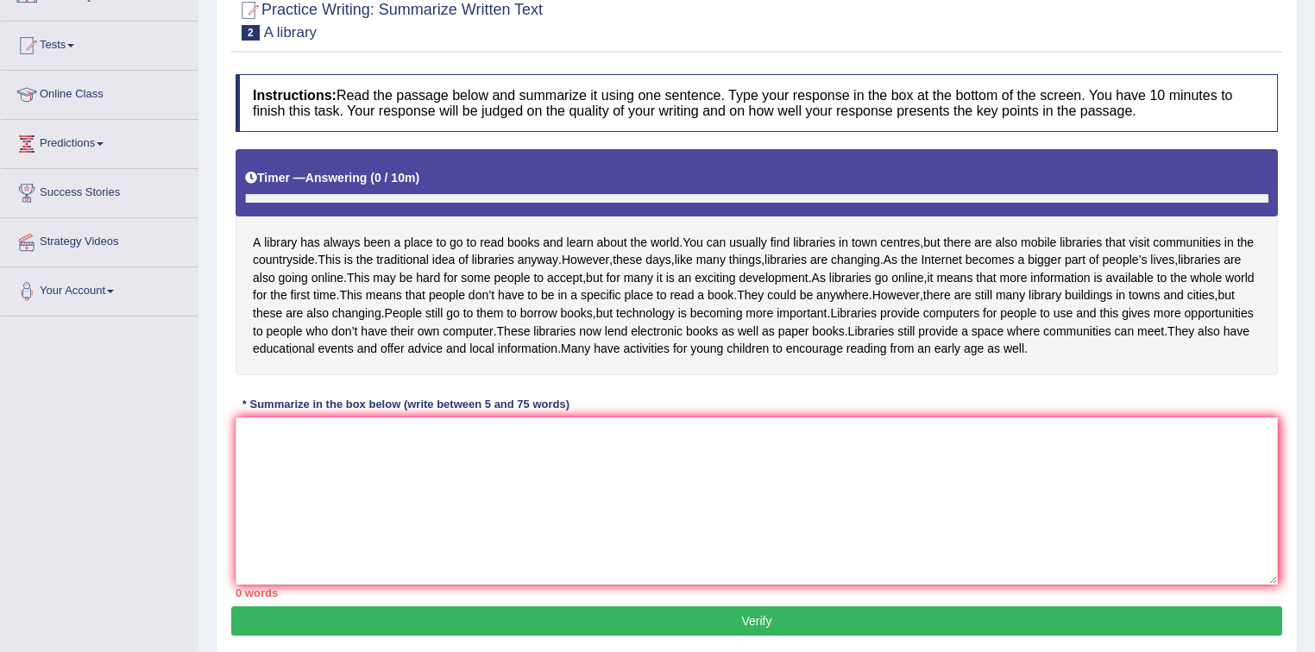
scroll to position [184, 0]
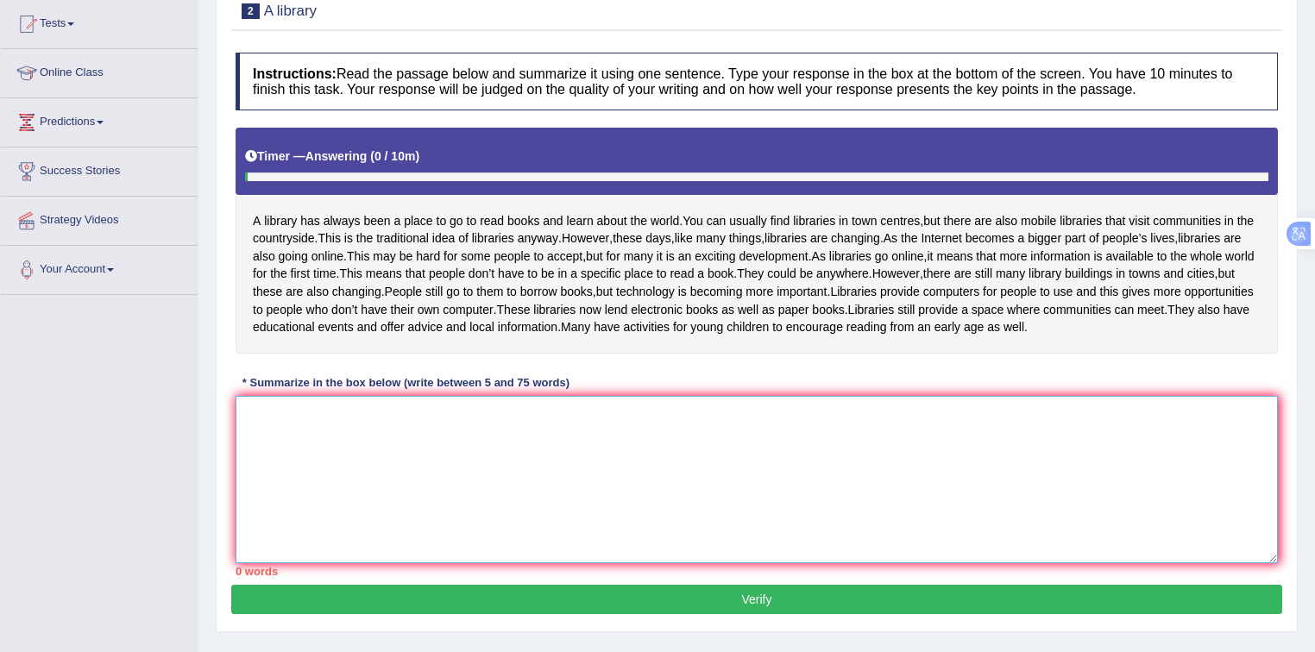
click at [337, 463] on textarea at bounding box center [757, 479] width 1043 height 167
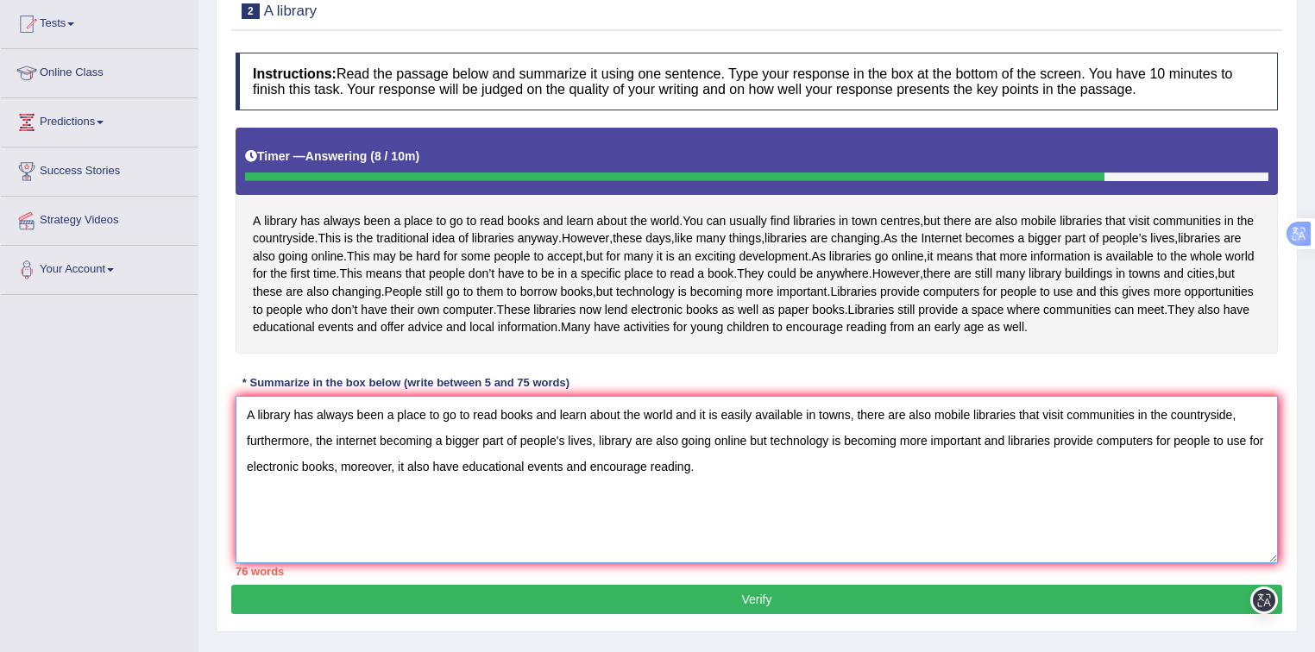
click at [683, 493] on textarea "A library has always been a place to go to read books and learn about the world…" at bounding box center [757, 479] width 1043 height 167
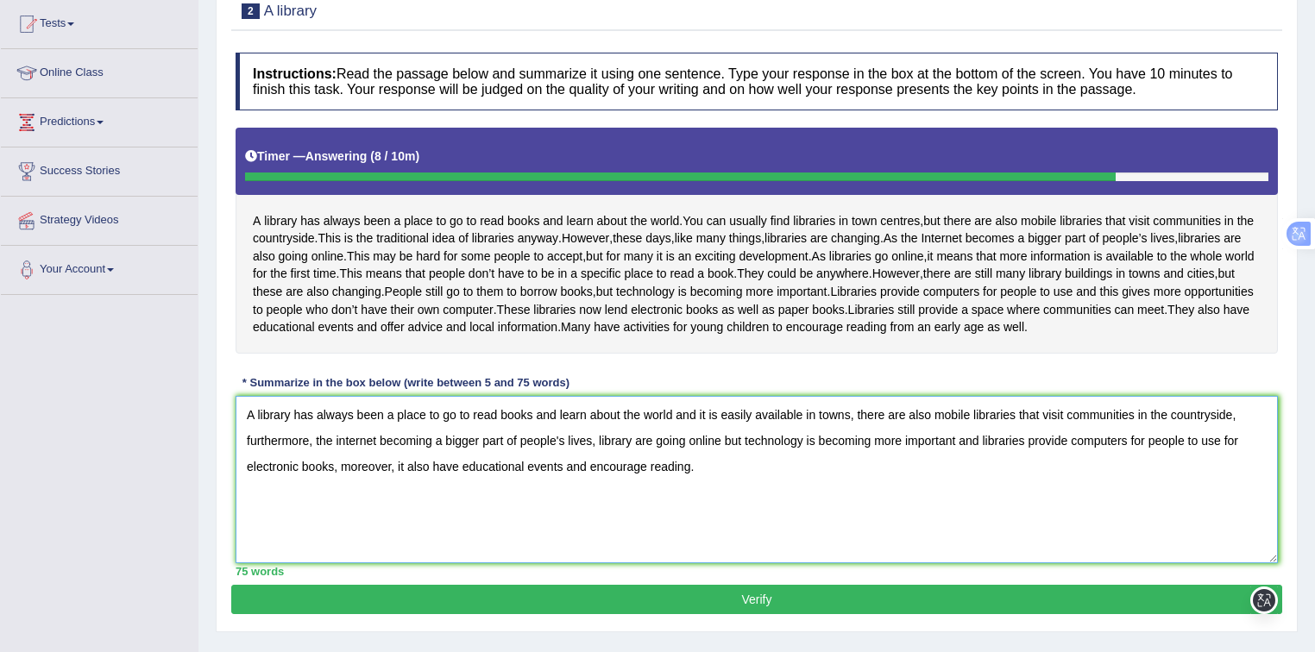
drag, startPoint x: 666, startPoint y: 512, endPoint x: 234, endPoint y: 444, distance: 437.6
click at [234, 444] on div "Instructions: Read the passage below and summarize it using one sentence. Type …" at bounding box center [756, 314] width 1051 height 541
click at [766, 540] on textarea "A library has always been a place to go to read books and learn about the world…" at bounding box center [757, 479] width 1043 height 167
type textarea "A library has always been a place to go to read books and learn about the world…"
click at [400, 615] on button "Verify" at bounding box center [756, 599] width 1051 height 29
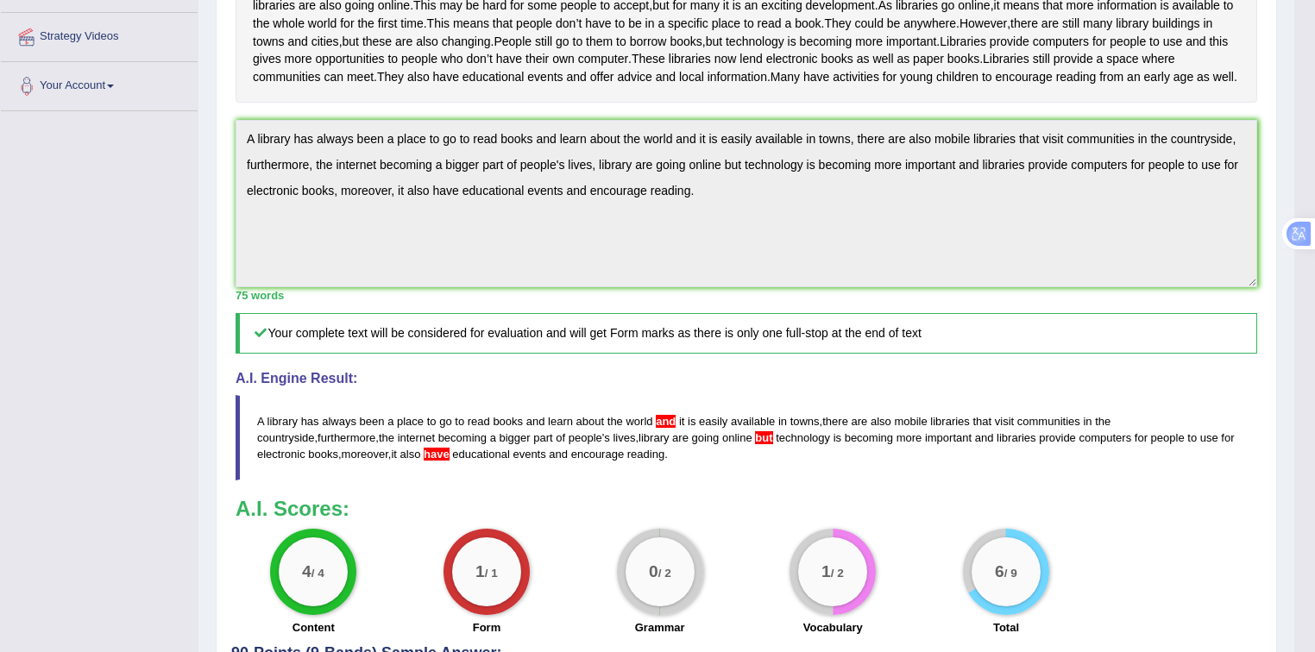
scroll to position [506, 0]
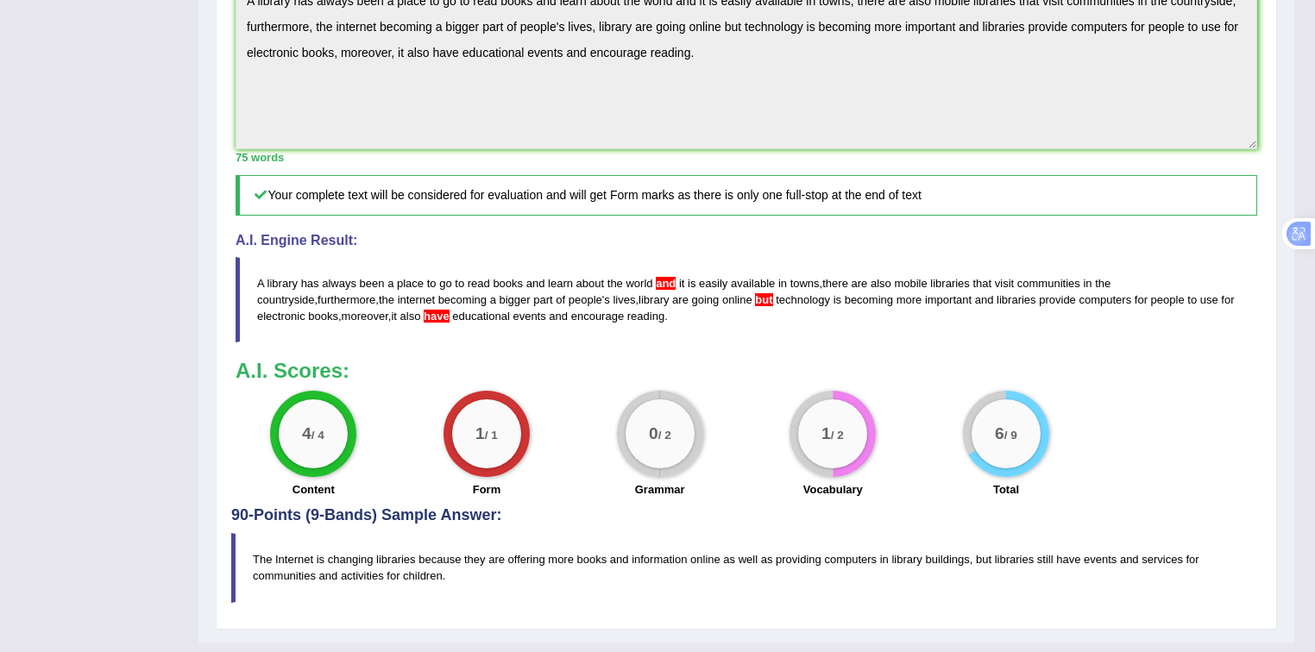
click at [666, 290] on span "and" at bounding box center [666, 283] width 20 height 13
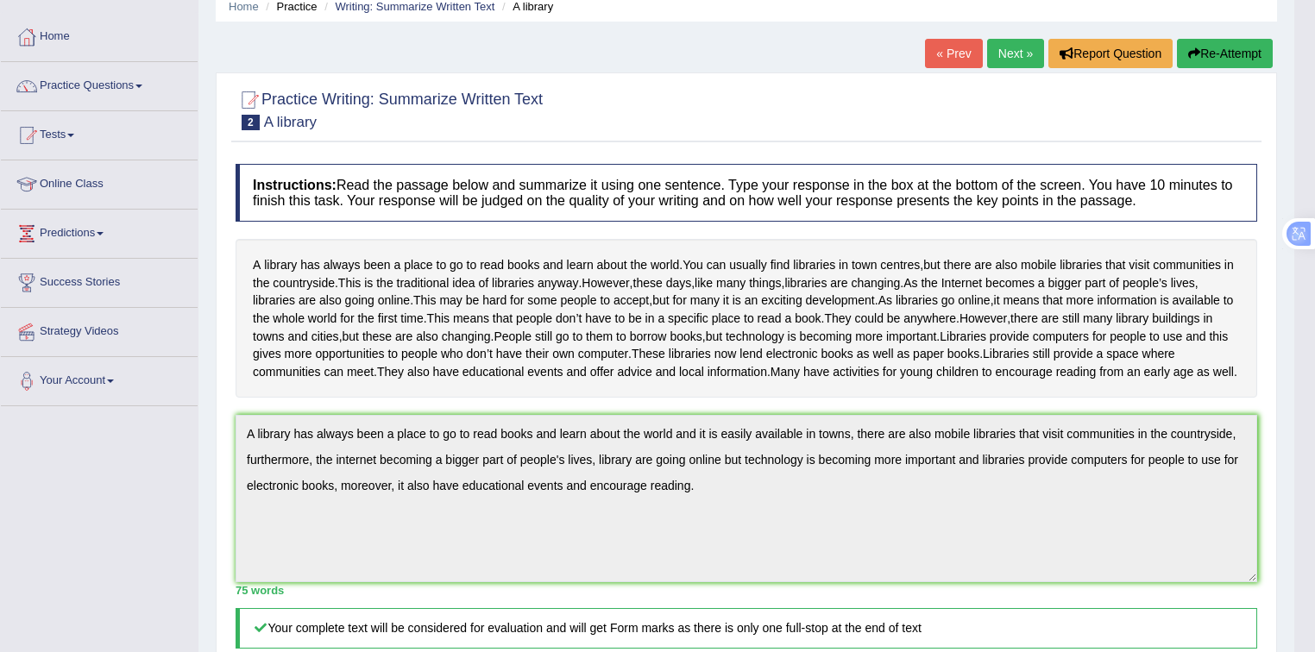
scroll to position [0, 0]
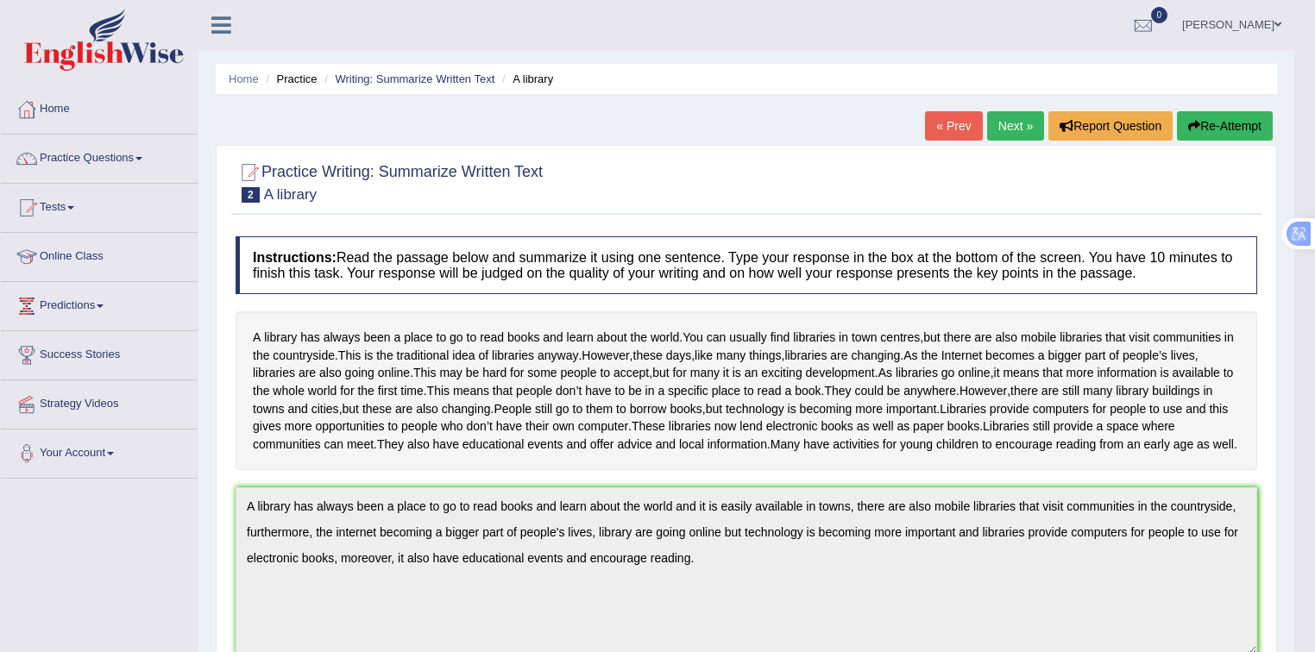
click at [1205, 122] on button "Re-Attempt" at bounding box center [1225, 125] width 96 height 29
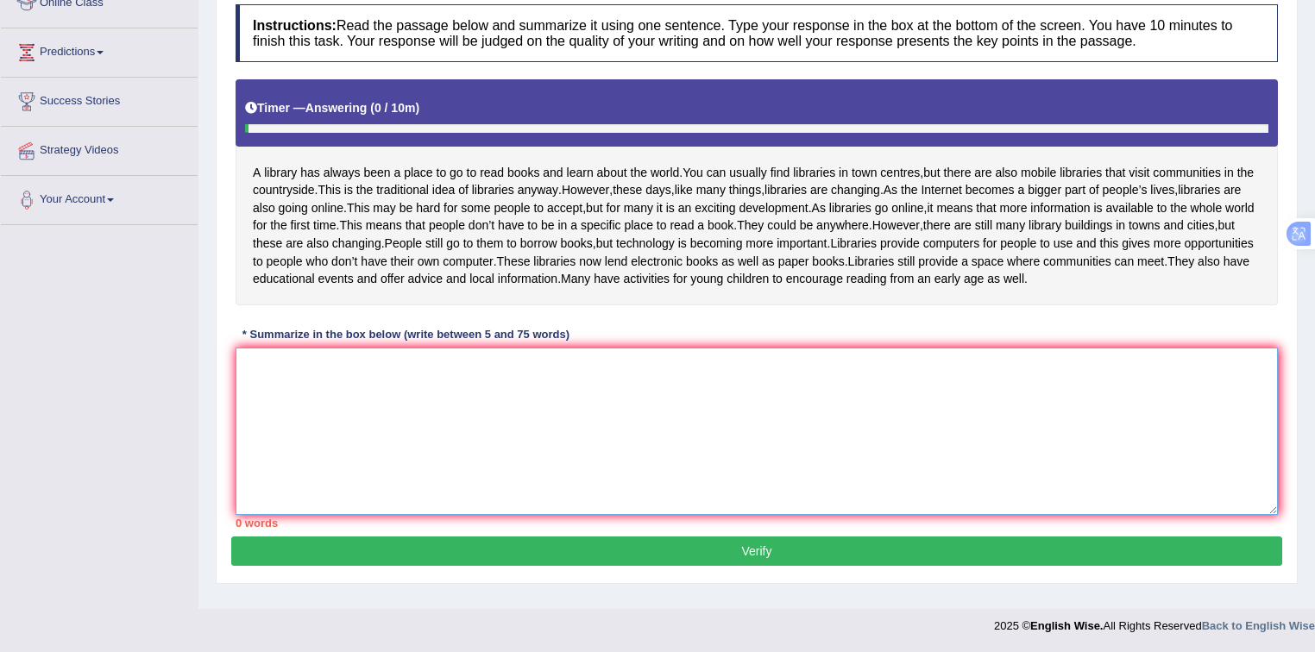
click at [494, 383] on textarea at bounding box center [757, 431] width 1043 height 167
paste textarea "A library has always been a place to go to read books and learn about the world…"
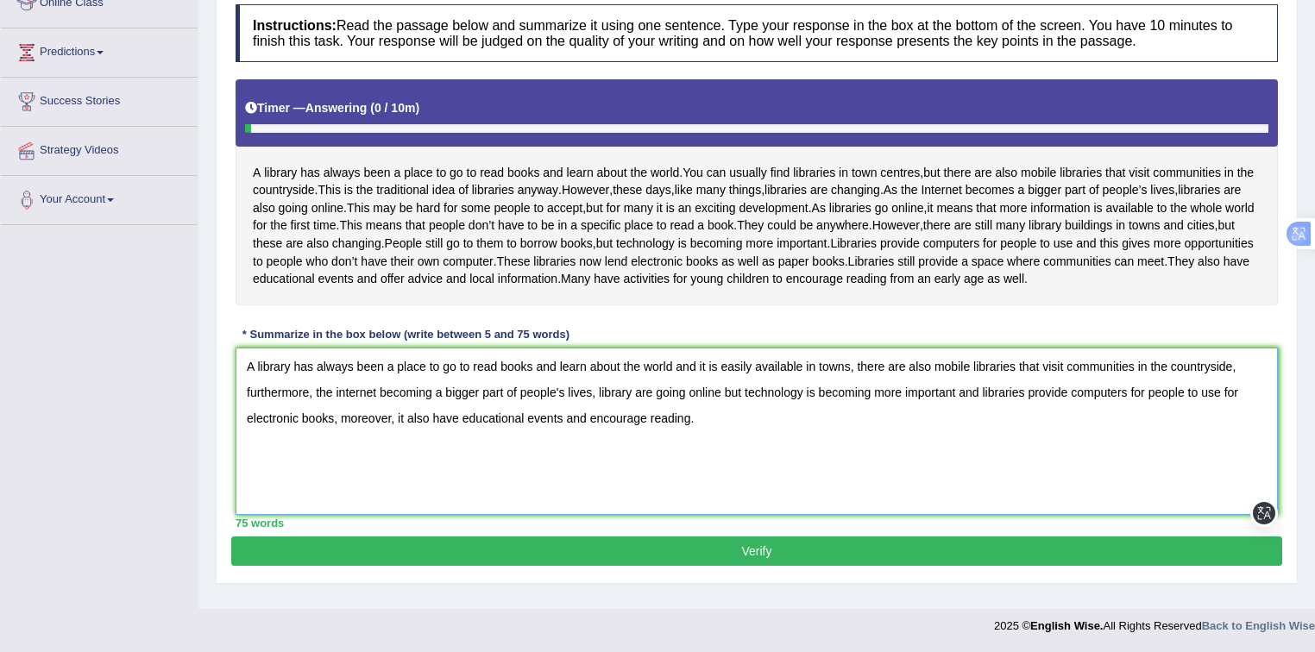
click at [700, 379] on textarea "A library has always been a place to go to read books and learn about the world…" at bounding box center [757, 431] width 1043 height 167
click at [644, 401] on textarea "A library has always been a place to go to read books and learn about the world…" at bounding box center [757, 431] width 1043 height 167
click at [444, 438] on textarea "A library has always been a place to go to read books and learn about the world…" at bounding box center [757, 431] width 1043 height 167
click at [728, 405] on textarea "A library has always been a place to go to read books and learn about the world…" at bounding box center [757, 431] width 1043 height 167
drag, startPoint x: 704, startPoint y: 438, endPoint x: 195, endPoint y: 384, distance: 512.1
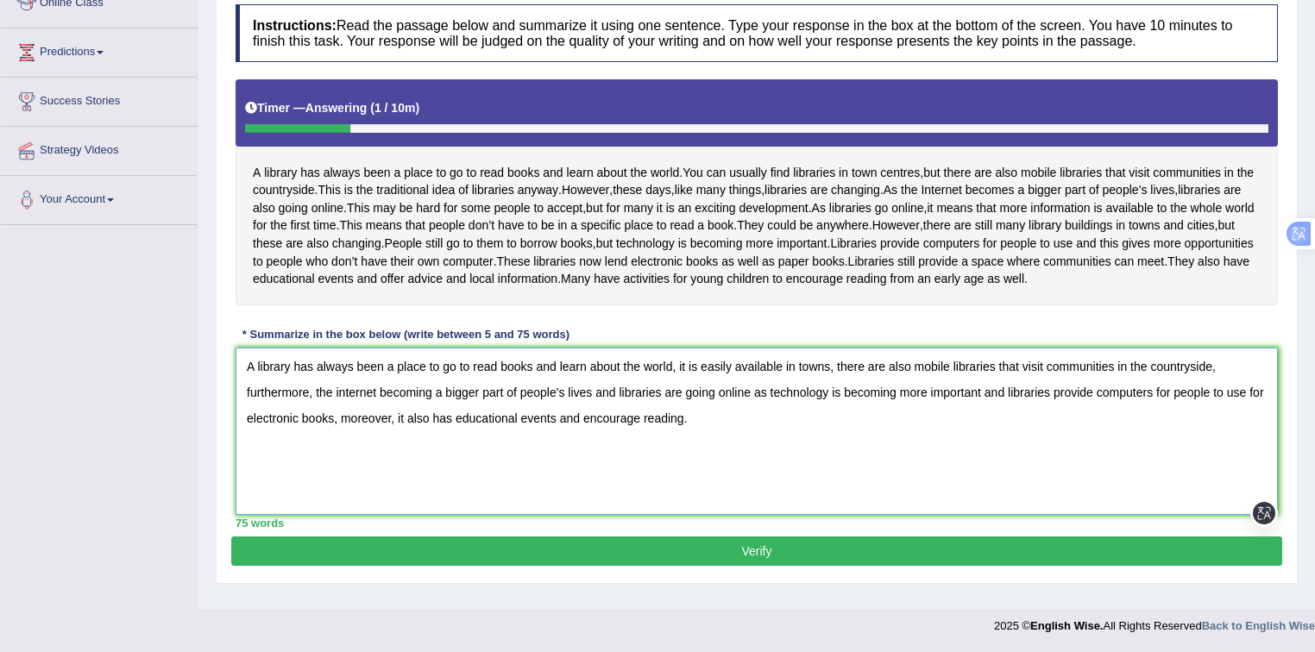
click at [195, 384] on div "Toggle navigation Home Practice Questions Speaking Practice Read Aloud Repeat S…" at bounding box center [657, 195] width 1315 height 898
type textarea "A library has always been a place to go to read books and learn about the world…"
click at [823, 566] on button "Verify" at bounding box center [756, 551] width 1051 height 29
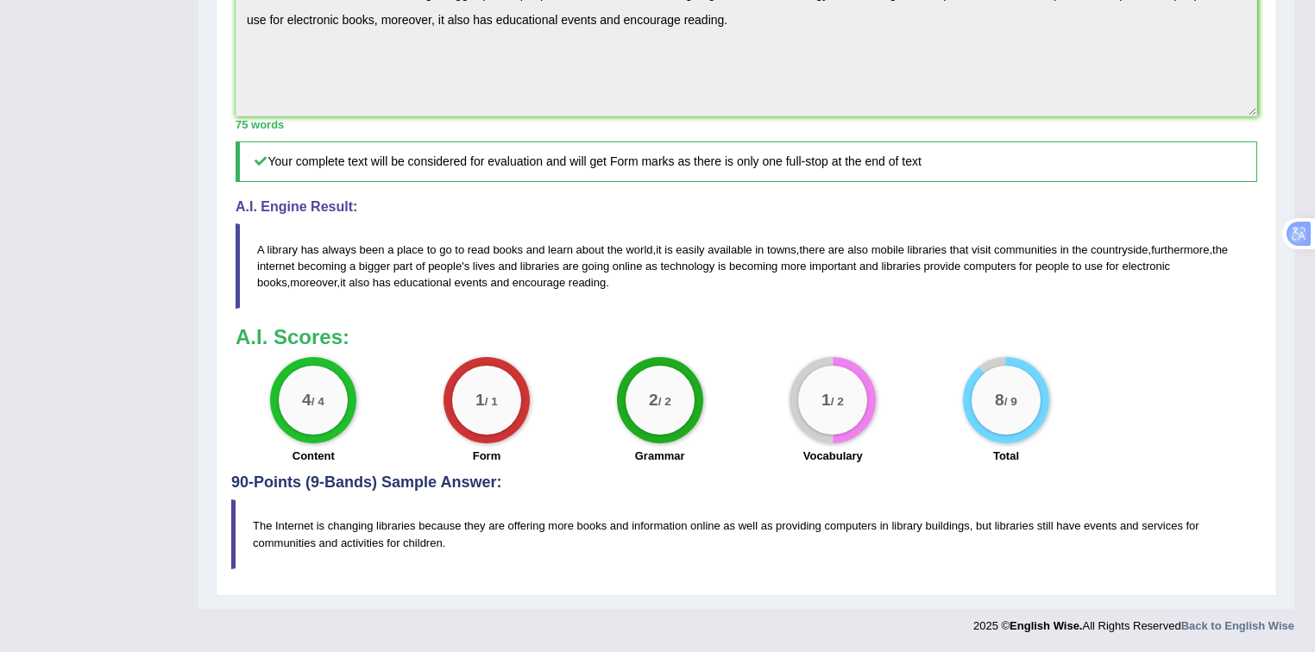
scroll to position [616, 0]
drag, startPoint x: 445, startPoint y: 539, endPoint x: 356, endPoint y: 523, distance: 91.1
click at [367, 528] on blockquote "The Internet is changing libraries because they are offering more books and inf…" at bounding box center [746, 534] width 1031 height 69
click at [356, 523] on blockquote "The Internet is changing libraries because they are offering more books and inf…" at bounding box center [746, 534] width 1031 height 69
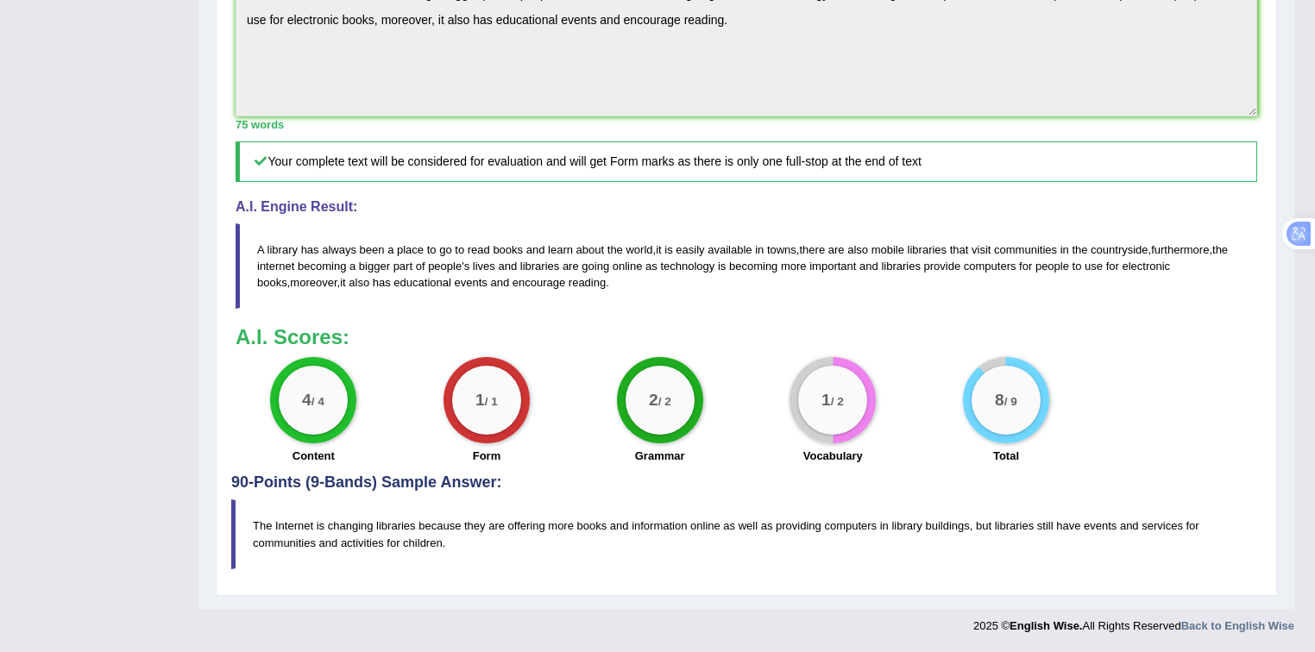
click at [356, 523] on blockquote "The Internet is changing libraries because they are offering more books and inf…" at bounding box center [746, 534] width 1031 height 69
drag, startPoint x: 246, startPoint y: 524, endPoint x: 504, endPoint y: 540, distance: 258.6
click at [529, 549] on blockquote "The Internet is changing libraries because they are offering more books and inf…" at bounding box center [746, 534] width 1031 height 69
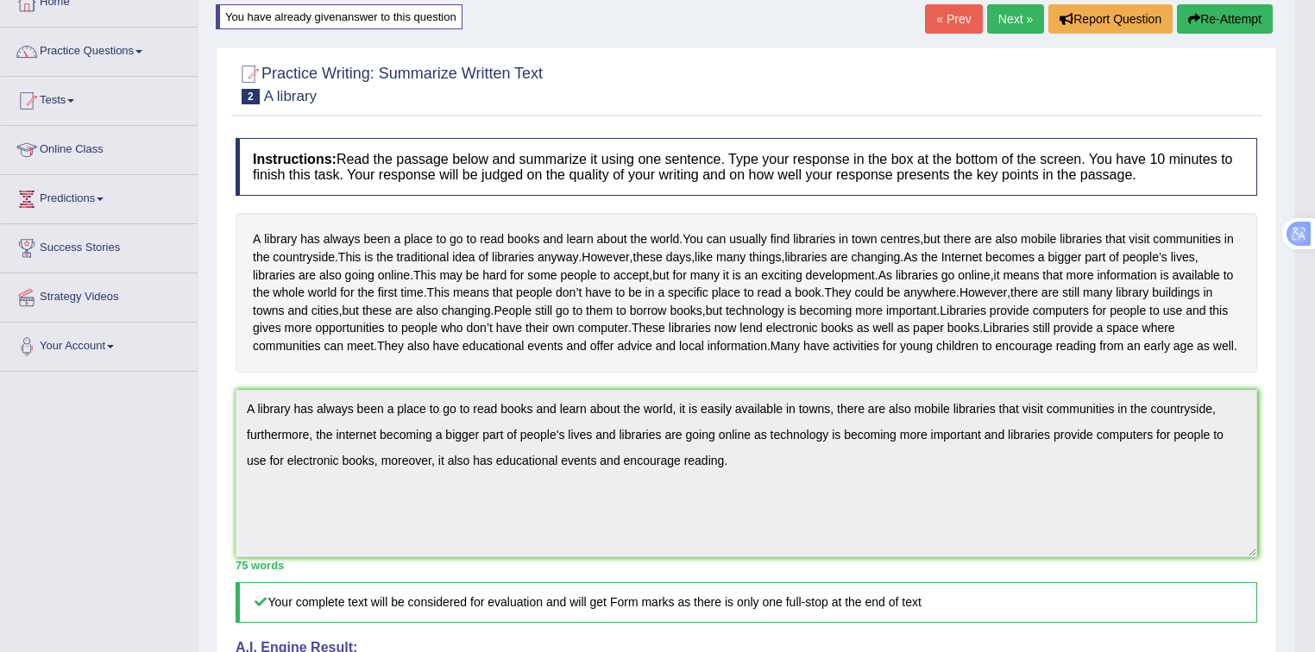
scroll to position [0, 0]
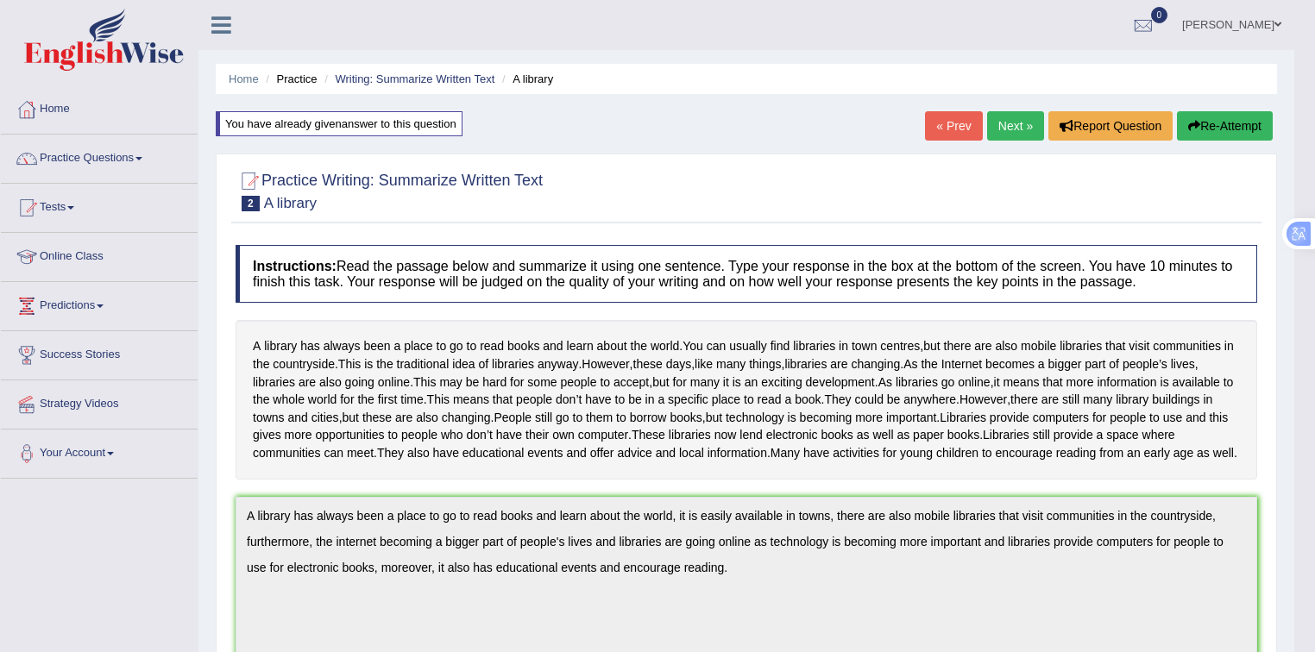
click at [1022, 114] on link "Next »" at bounding box center [1015, 125] width 57 height 29
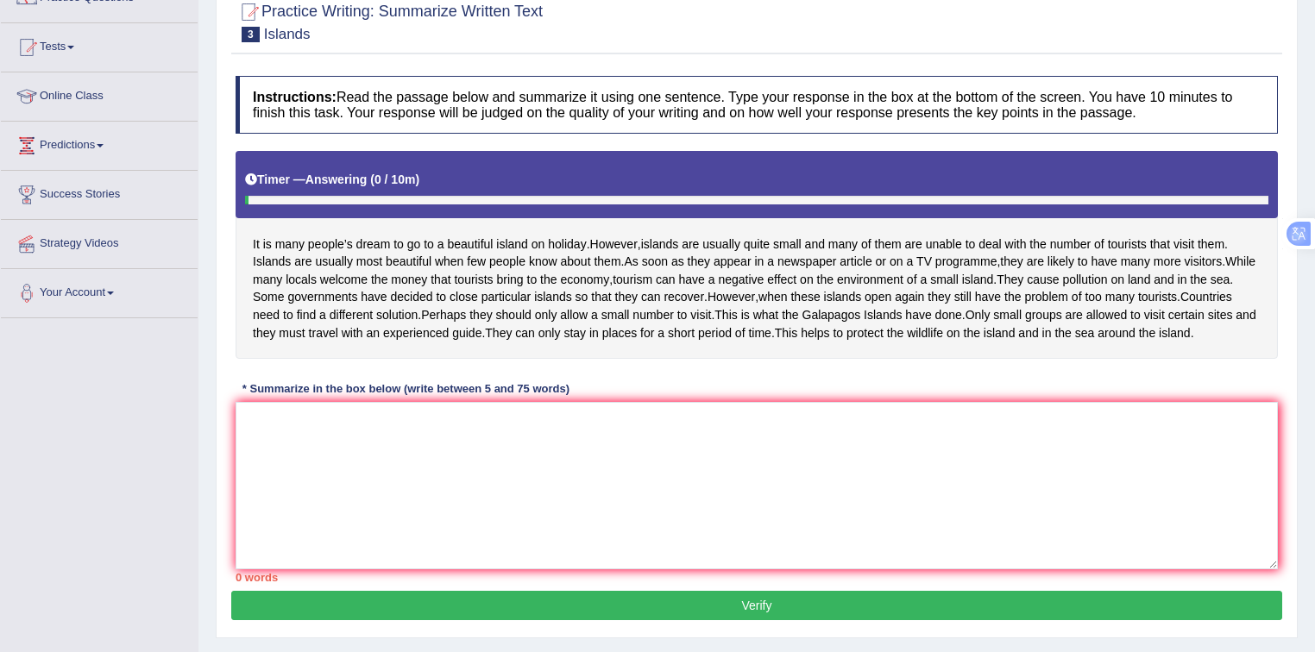
scroll to position [184, 0]
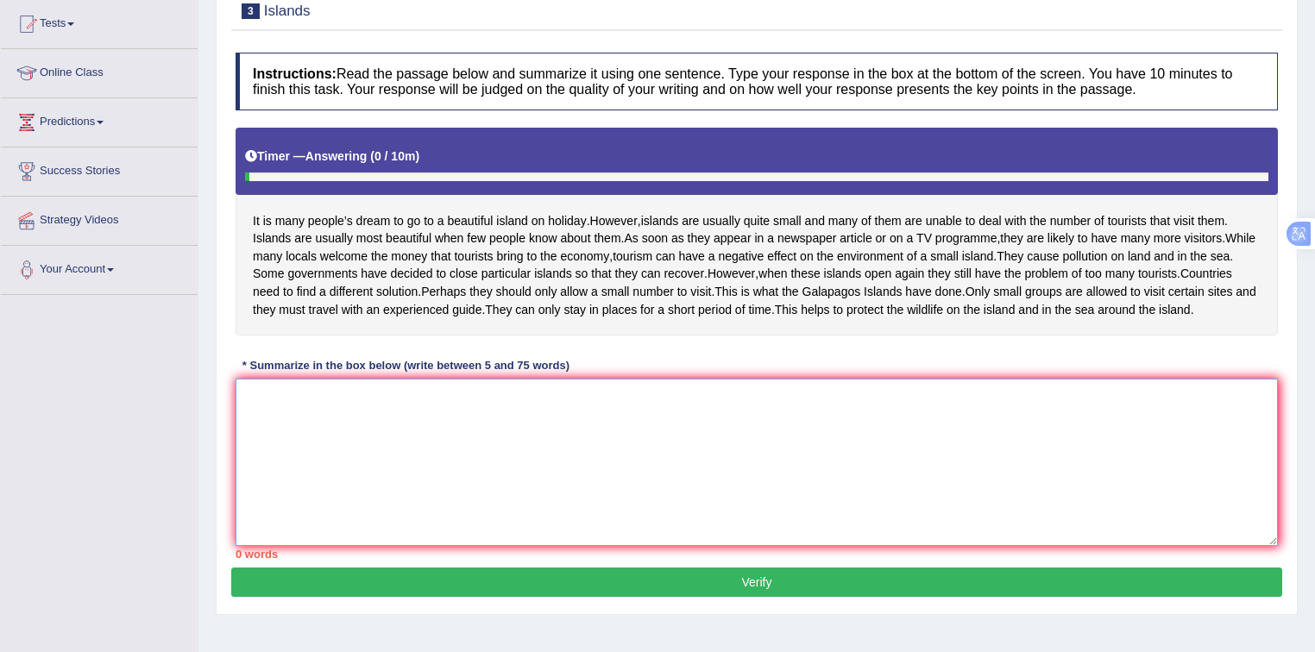
click at [375, 490] on textarea at bounding box center [757, 462] width 1043 height 167
click at [363, 482] on textarea at bounding box center [757, 462] width 1043 height 167
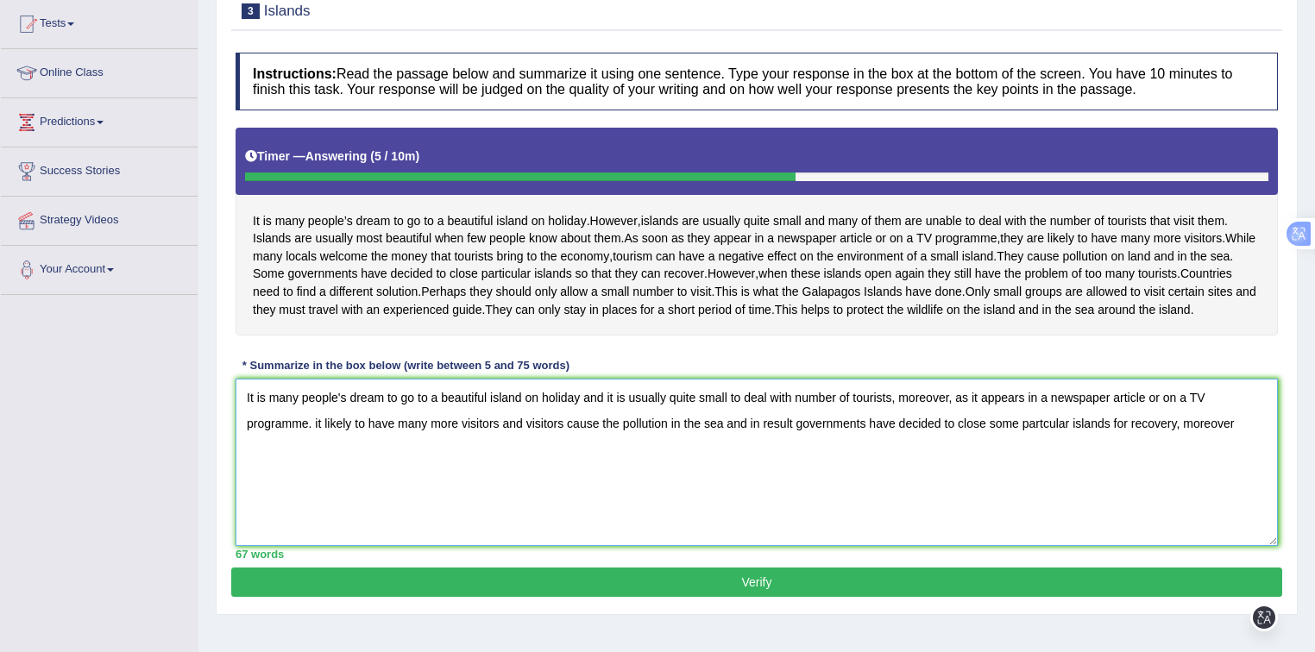
click at [899, 488] on textarea "It is many people's dream to go to a beautiful island on holiday and it is usua…" at bounding box center [757, 462] width 1043 height 167
click at [1226, 527] on textarea "It is many people's dream to go to a beautiful island on holiday and it is usua…" at bounding box center [757, 462] width 1043 height 167
click at [1232, 511] on textarea "It is many people's dream to go to a beautiful island on holiday and it is usua…" at bounding box center [757, 462] width 1043 height 167
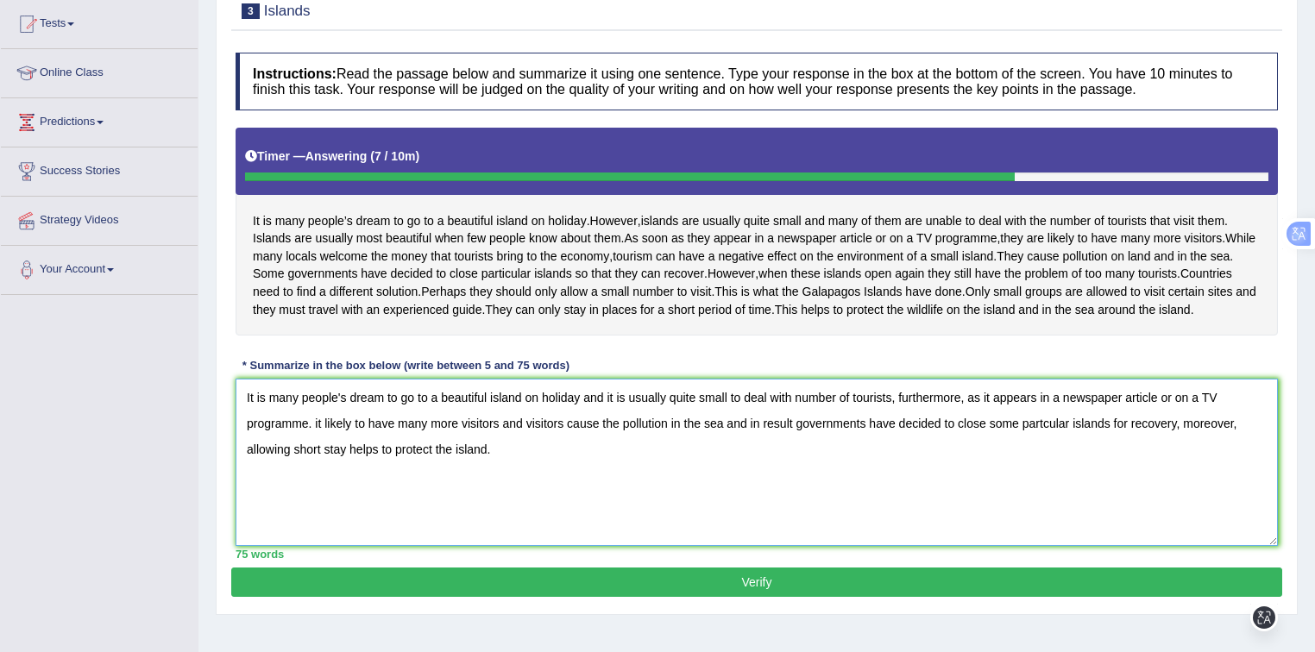
click at [312, 504] on textarea "It is many people's dream to go to a beautiful island on holiday and it is usua…" at bounding box center [757, 462] width 1043 height 167
click at [559, 505] on textarea "It is many people's dream to go to a beautiful island on holiday and it is usua…" at bounding box center [757, 462] width 1043 height 167
drag, startPoint x: 419, startPoint y: 532, endPoint x: 243, endPoint y: 487, distance: 180.9
click at [243, 487] on textarea "It is many people's dream to go to a beautiful island on holiday and it is usua…" at bounding box center [757, 462] width 1043 height 167
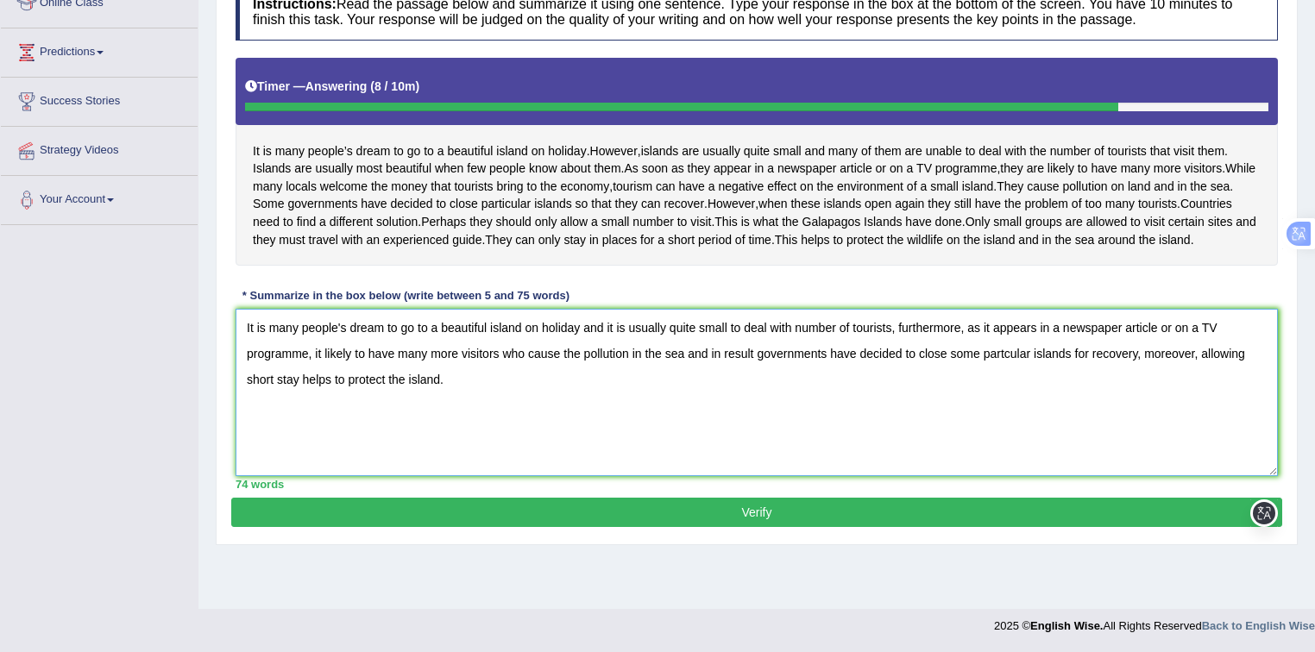
type textarea "It is many people's dream to go to a beautiful island on holiday and it is usua…"
click at [580, 527] on button "Verify" at bounding box center [756, 512] width 1051 height 29
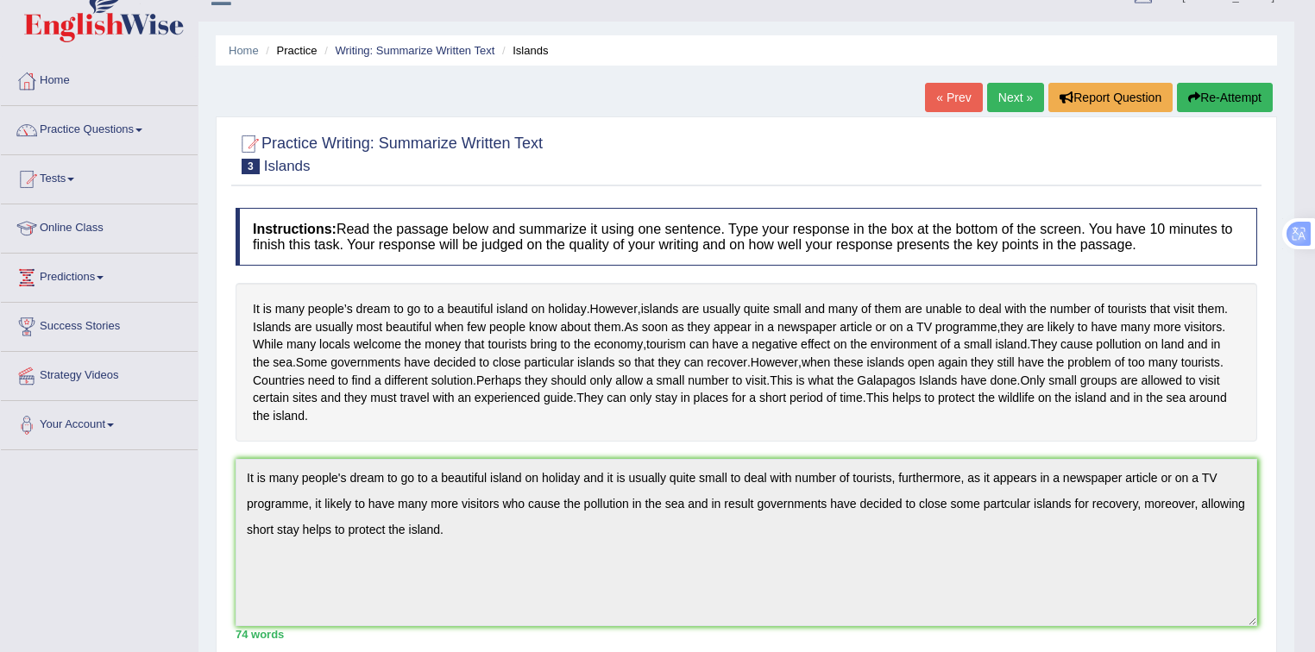
scroll to position [9, 0]
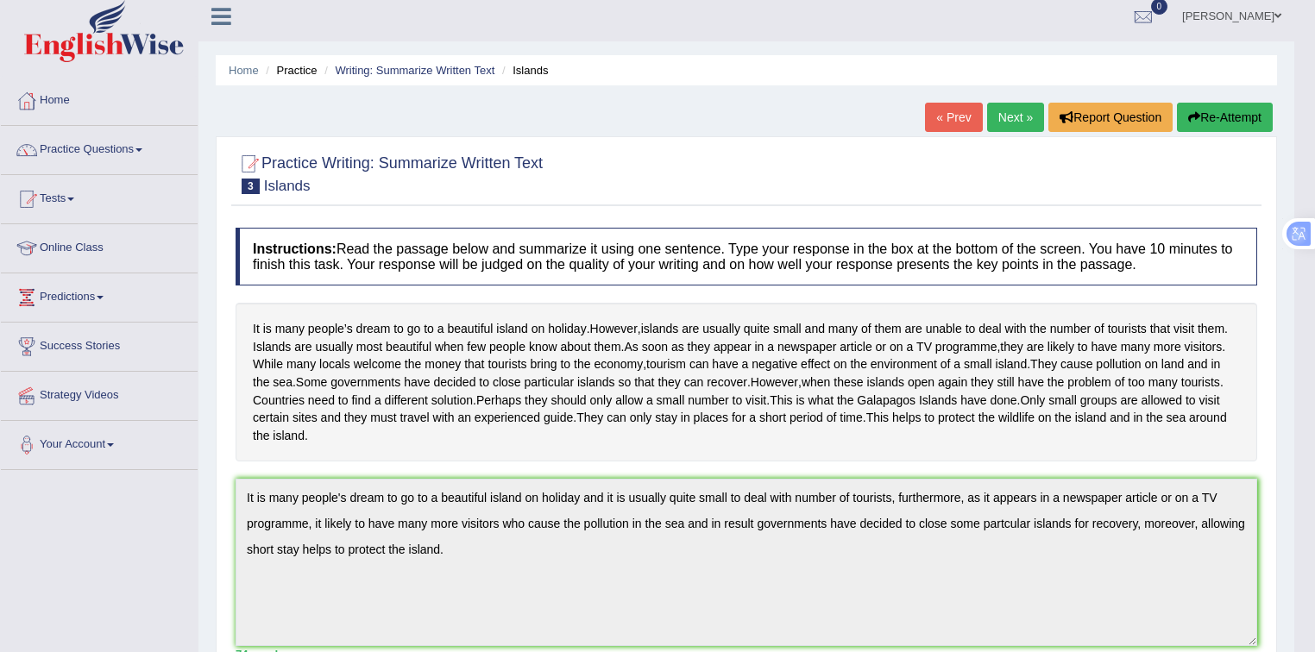
click at [1219, 133] on div "« Prev Next » Report Question Re-Attempt" at bounding box center [1101, 120] width 352 height 34
click at [1219, 118] on button "Re-Attempt" at bounding box center [1225, 117] width 96 height 29
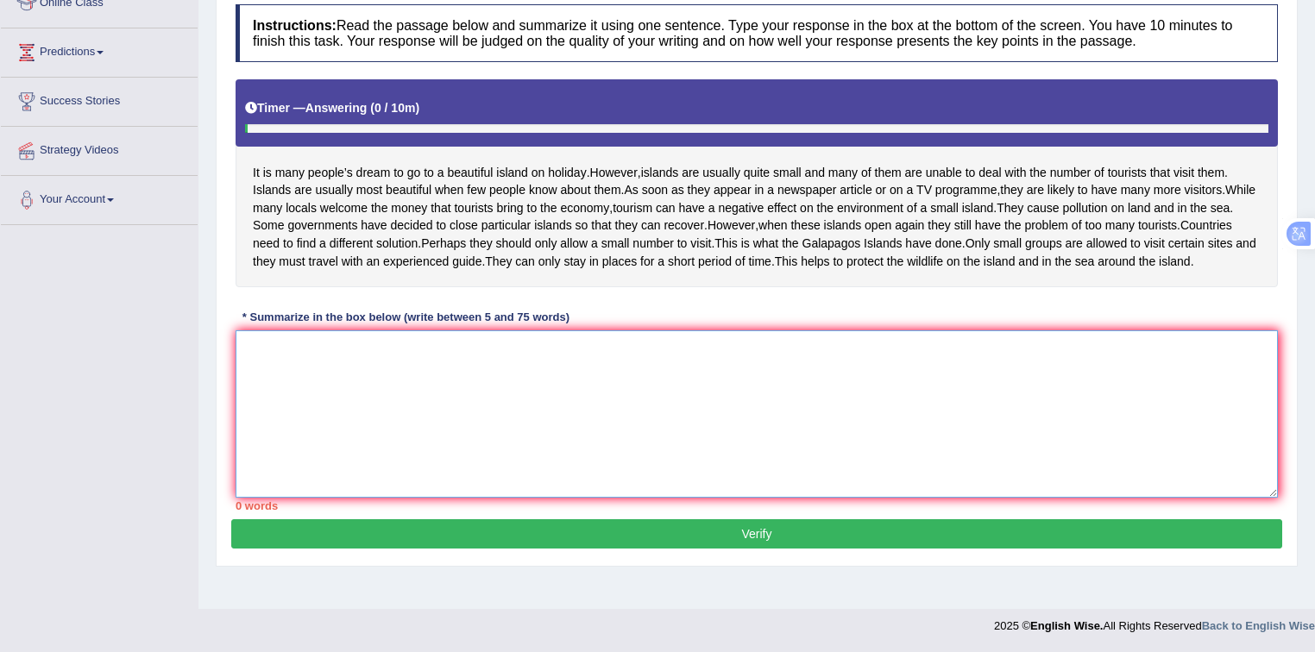
click at [487, 397] on textarea at bounding box center [757, 414] width 1043 height 167
paste textarea "It is many people's dream to go to a beautiful island on holiday and it is usua…"
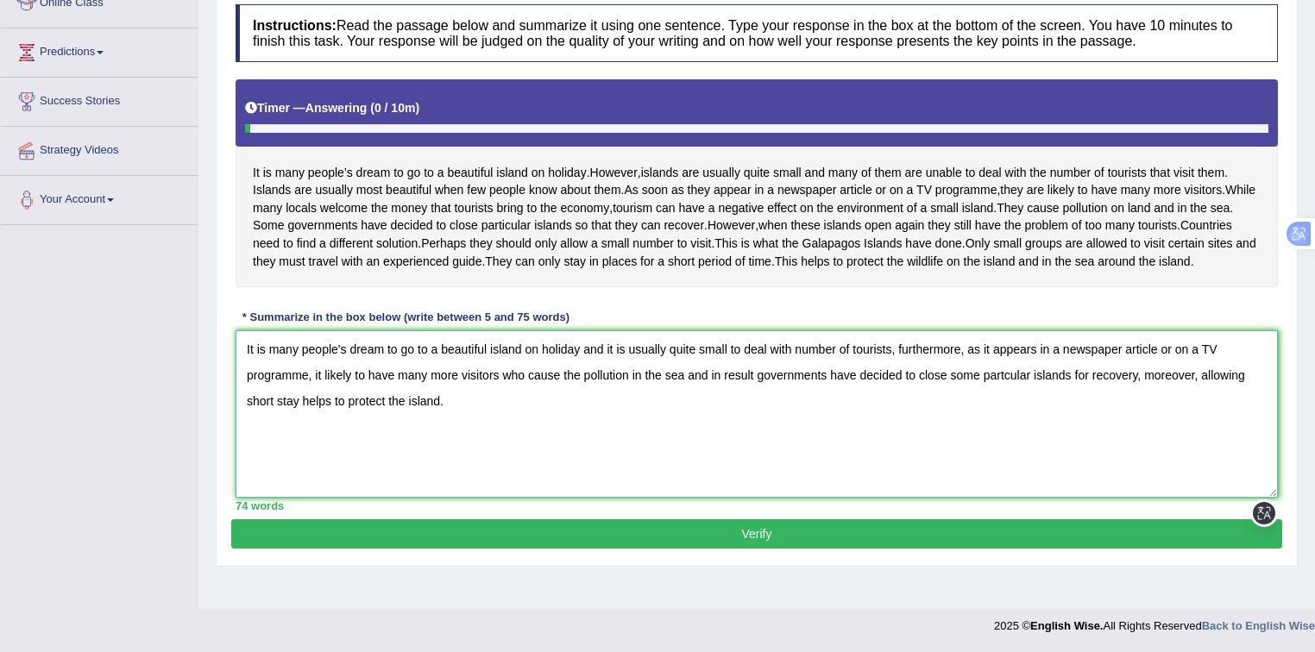
drag, startPoint x: 521, startPoint y: 371, endPoint x: 536, endPoint y: 388, distance: 22.0
click at [521, 370] on textarea "It is many people's dream to go to a beautiful island on holiday and it is usua…" at bounding box center [757, 414] width 1043 height 167
click at [722, 379] on textarea "It is many people's dream to go to a beautiful island on holiday as it is usual…" at bounding box center [757, 414] width 1043 height 167
click at [1005, 407] on textarea "It is many people's dream to go to a beautiful island on holiday as it is usual…" at bounding box center [757, 414] width 1043 height 167
drag, startPoint x: 529, startPoint y: 437, endPoint x: 236, endPoint y: 385, distance: 298.0
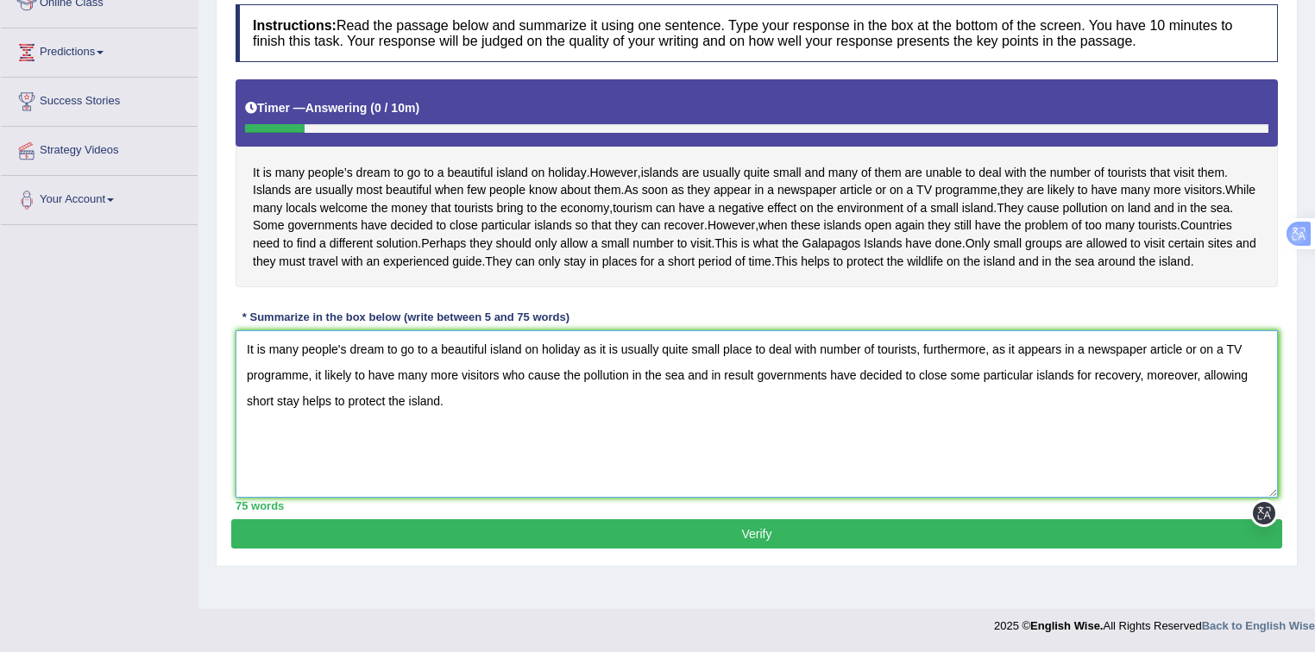
click at [236, 385] on textarea "It is many people's dream to go to a beautiful island on holiday as it is usual…" at bounding box center [757, 414] width 1043 height 167
type textarea "It is many people's dream to go to a beautiful island on holiday as it is usual…"
click at [573, 549] on button "Verify" at bounding box center [756, 534] width 1051 height 29
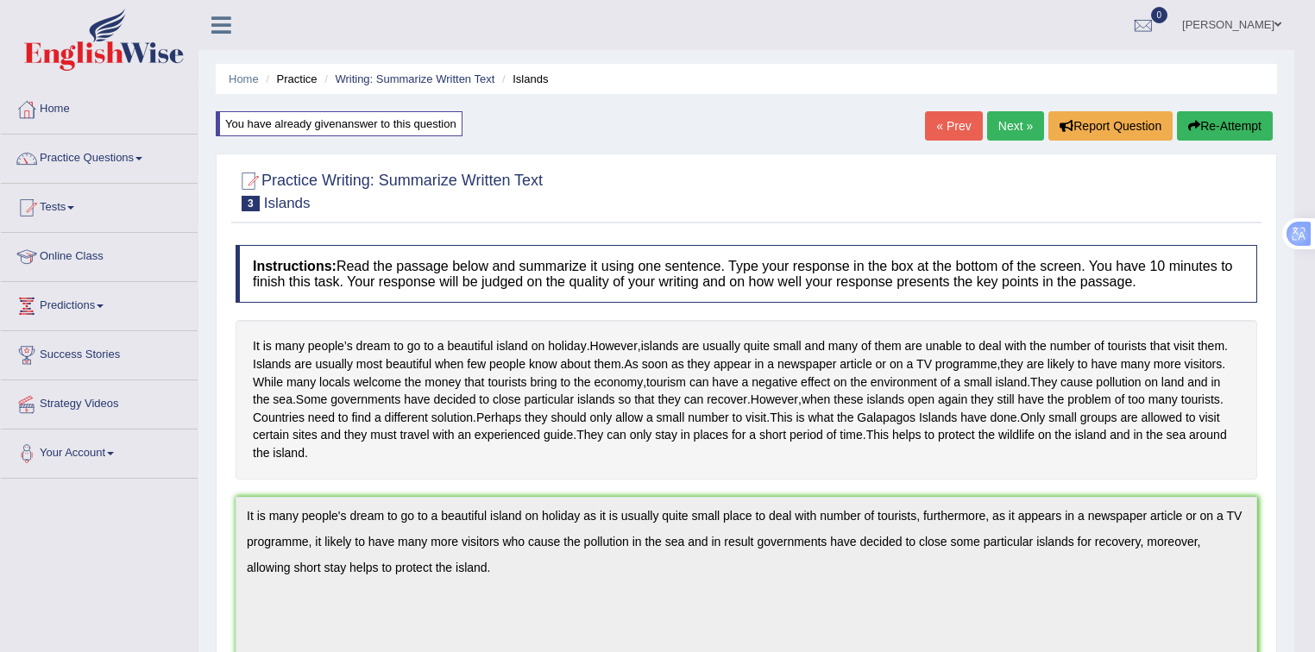
click at [1017, 131] on link "Next »" at bounding box center [1015, 125] width 57 height 29
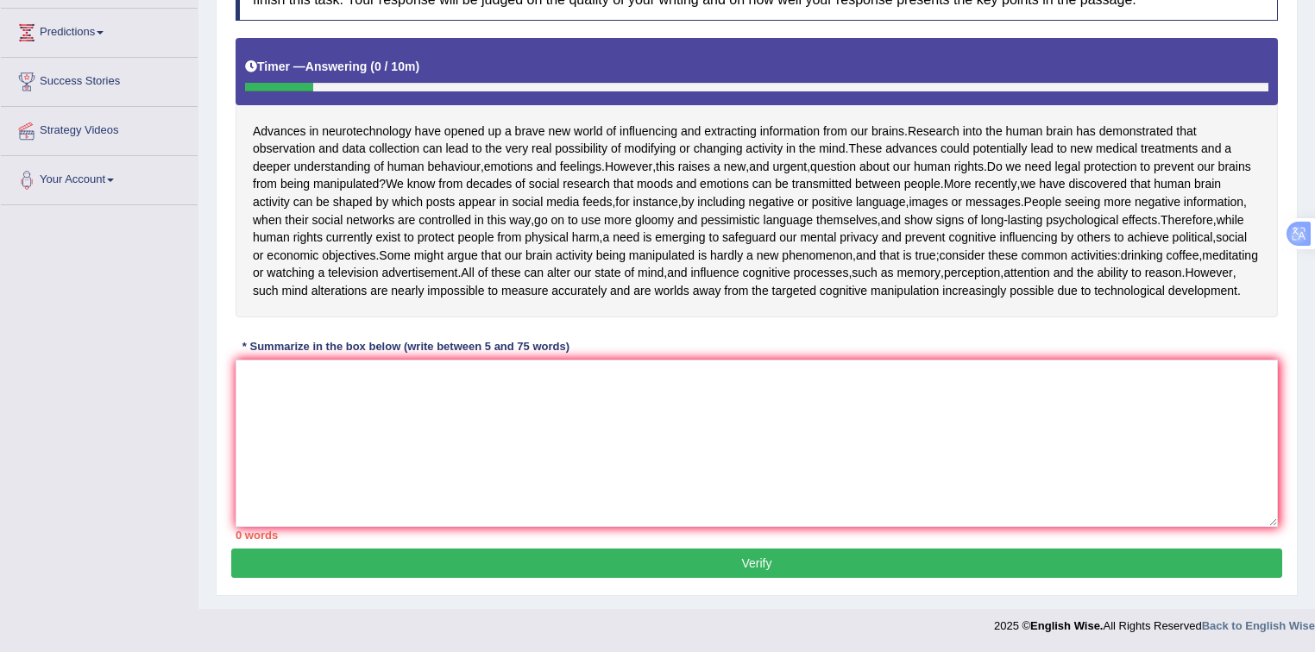
scroll to position [322, 0]
click at [387, 394] on textarea at bounding box center [757, 443] width 1043 height 167
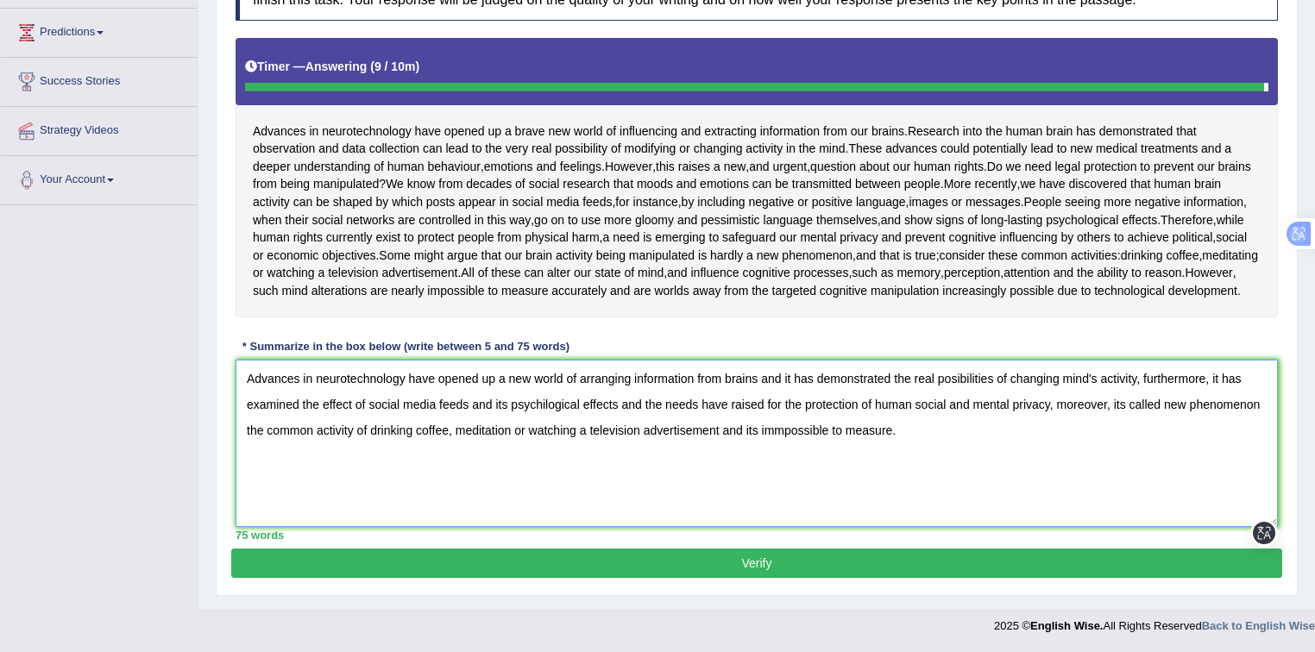
type textarea "Advances in neurotechnology have opened up a new world of arranging information…"
click at [0, 146] on div "Home Practice Questions Speaking Practice Read Aloud Repeat Sentence Describe I…" at bounding box center [99, 9] width 223 height 394
click at [619, 578] on button "Verify" at bounding box center [756, 563] width 1051 height 29
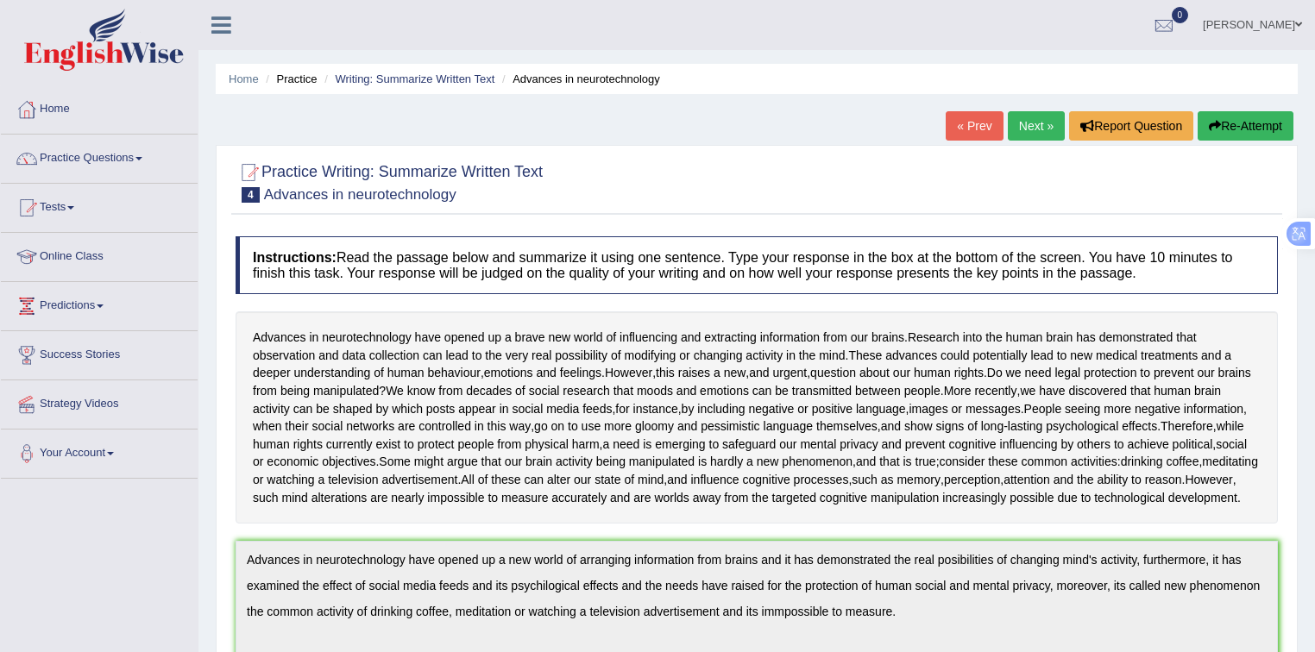
scroll to position [0, 0]
click at [1245, 123] on button "Re-Attempt" at bounding box center [1246, 125] width 96 height 29
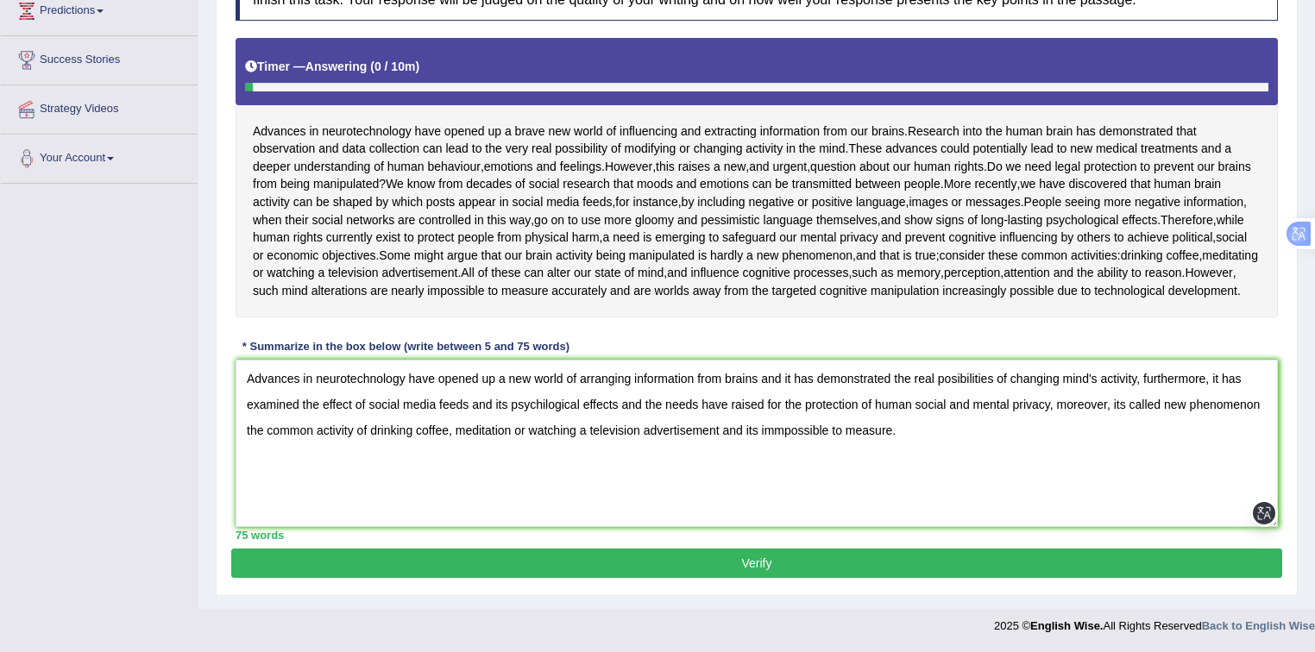
click at [830, 377] on textarea "Advances in neurotechnology have opened up a new world of arranging information…" at bounding box center [757, 443] width 1043 height 167
click at [780, 428] on textarea "Advances in neurotechnology have opened up a new world of arranging information…" at bounding box center [757, 443] width 1043 height 167
click at [549, 405] on textarea "Advances in neurotechnology have opened up a new world of arranging information…" at bounding box center [757, 443] width 1043 height 167
click at [784, 367] on textarea "Advances in neurotechnology have opened up a new world of arranging information…" at bounding box center [757, 443] width 1043 height 167
click at [784, 498] on textarea "Advances in neurotechnology have opened up a new world of arranging information…" at bounding box center [757, 443] width 1043 height 167
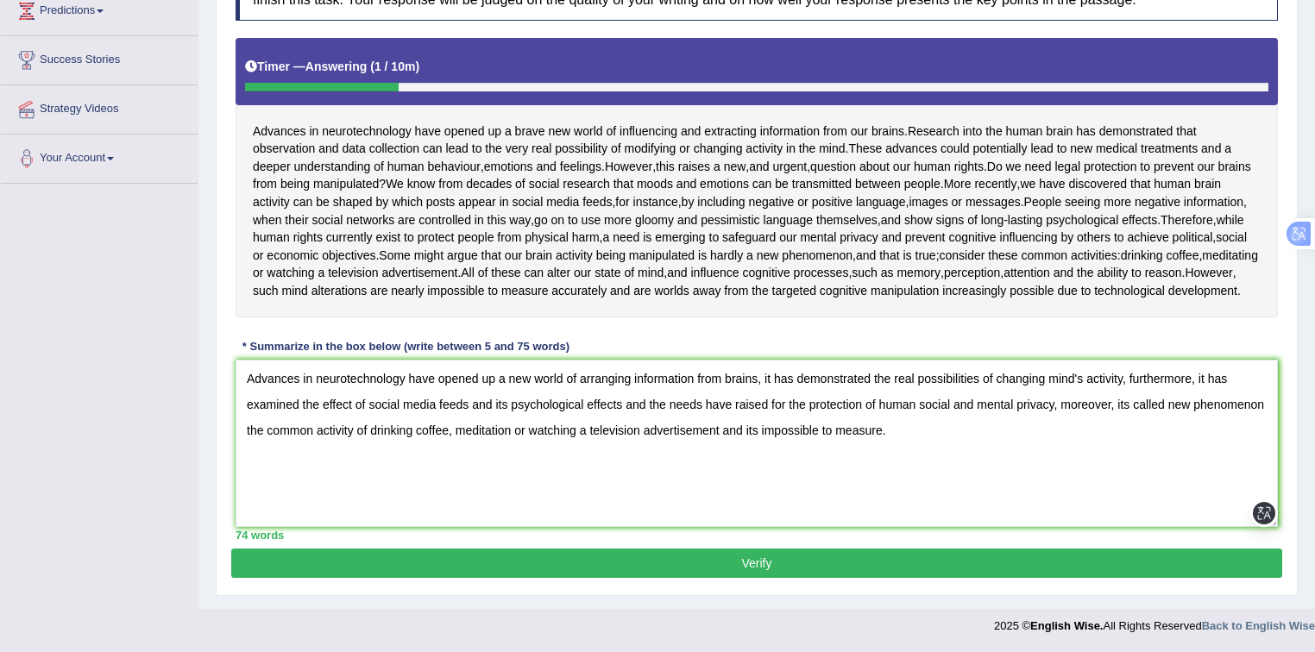
type textarea "Advances in neurotechnology have opened up a new world of arranging information…"
click at [789, 568] on button "Verify" at bounding box center [756, 563] width 1051 height 29
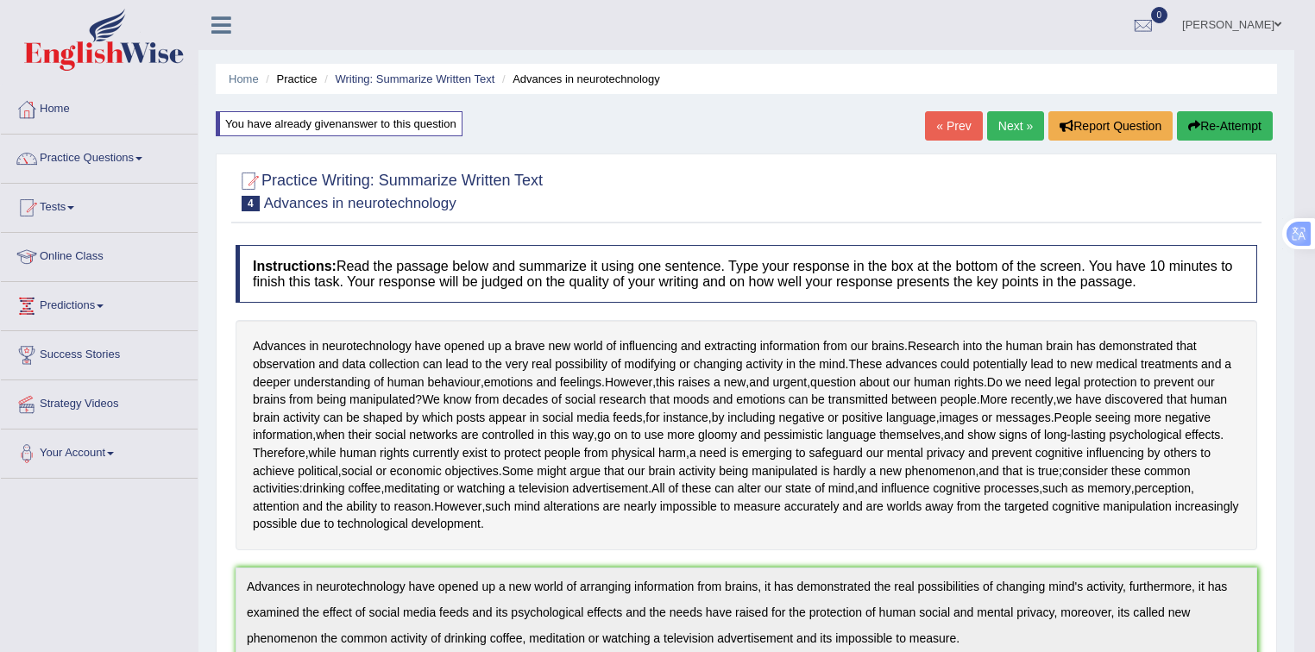
click at [1215, 121] on button "Re-Attempt" at bounding box center [1225, 125] width 96 height 29
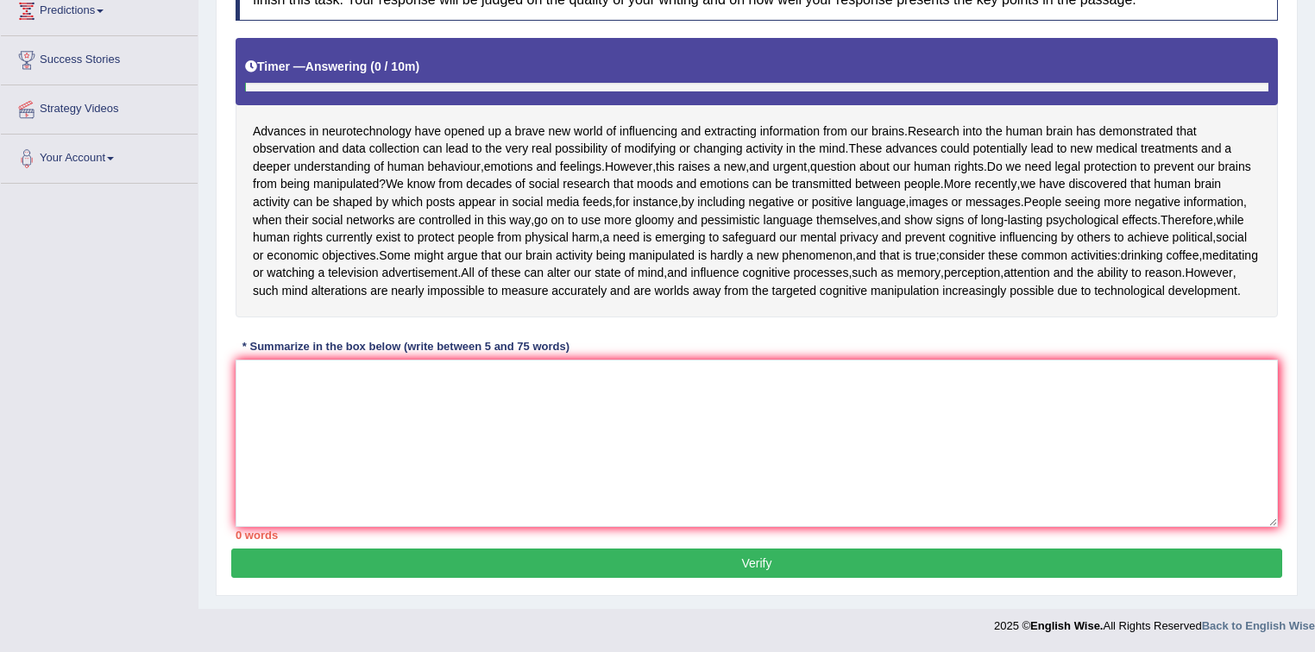
scroll to position [363, 0]
click at [562, 381] on textarea at bounding box center [757, 443] width 1043 height 167
paste textarea "Advances in neurotechnology have opened up a new world of arranging information…"
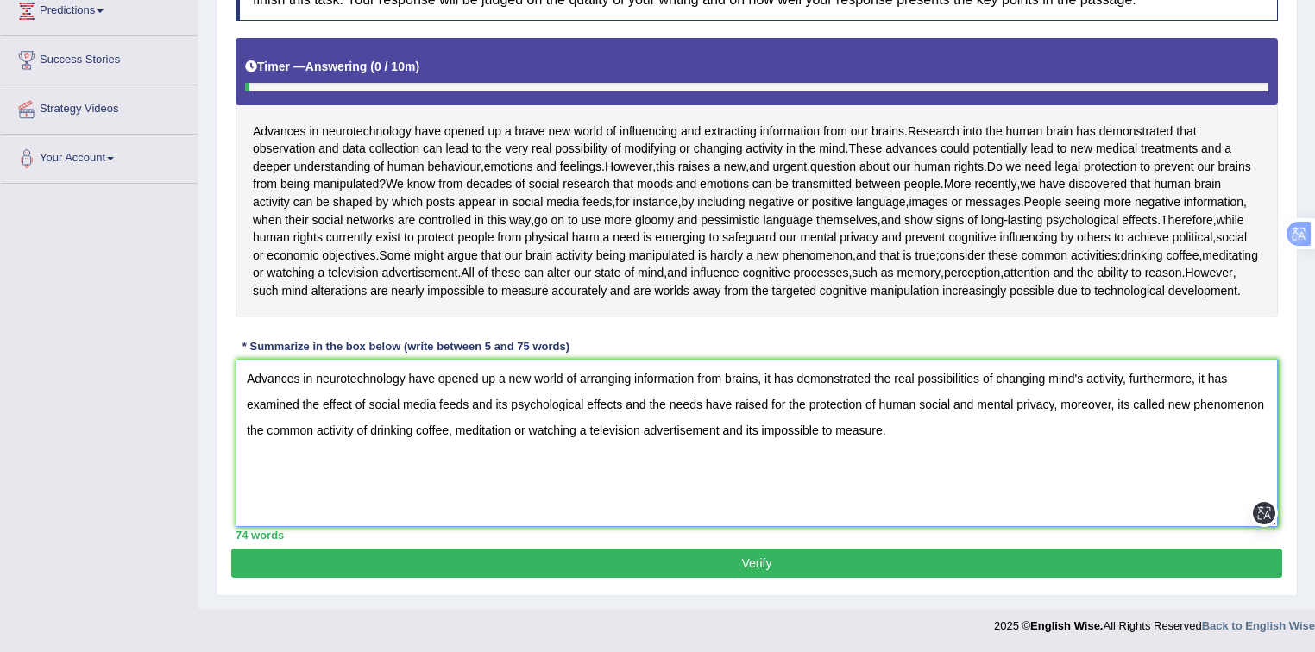
click at [1126, 409] on textarea "Advances in neurotechnology have opened up a new world of arranging information…" at bounding box center [757, 443] width 1043 height 167
click at [762, 435] on textarea "Advances in neurotechnology have opened up a new world of arranging information…" at bounding box center [757, 443] width 1043 height 167
click at [1119, 404] on textarea "Advances in neurotechnology have opened up a new world of arranging information…" at bounding box center [757, 443] width 1043 height 167
click at [1127, 400] on textarea "Advances in neurotechnology have opened up a new world of arranging information…" at bounding box center [757, 443] width 1043 height 167
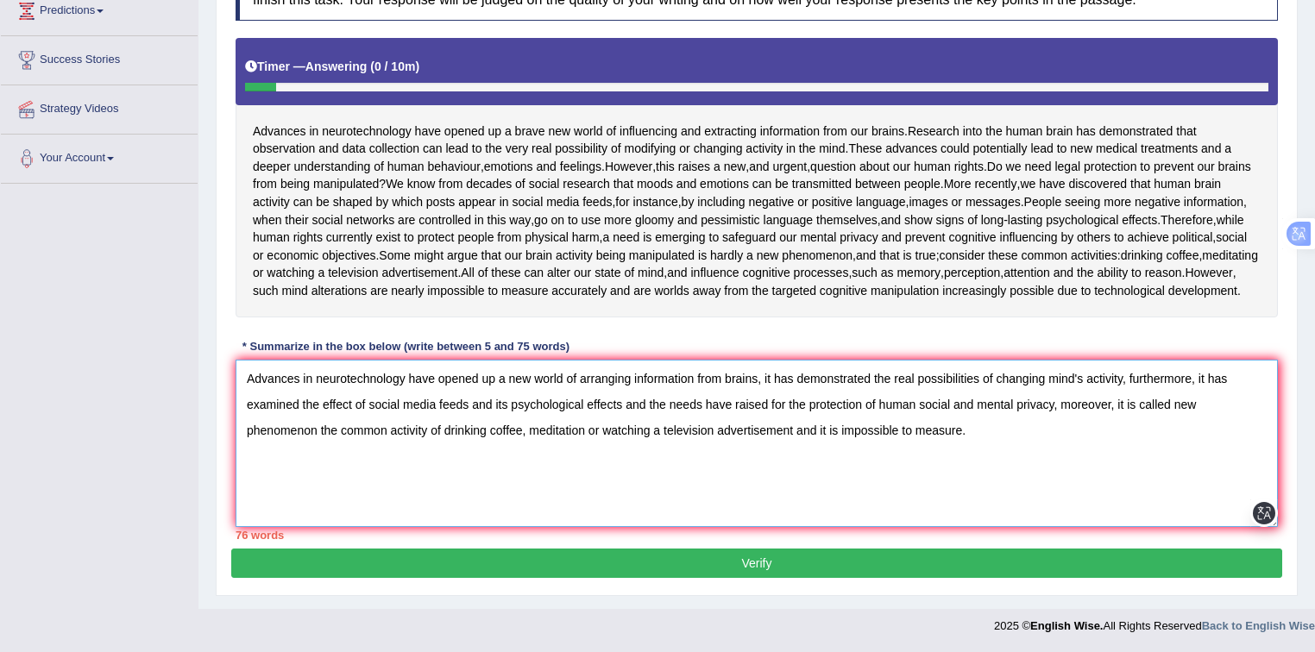
click at [618, 444] on textarea "Advances in neurotechnology have opened up a new world of arranging information…" at bounding box center [757, 443] width 1043 height 167
click at [498, 375] on textarea "Advances in neurotechnology have opened up a new world of arranging information…" at bounding box center [757, 443] width 1043 height 167
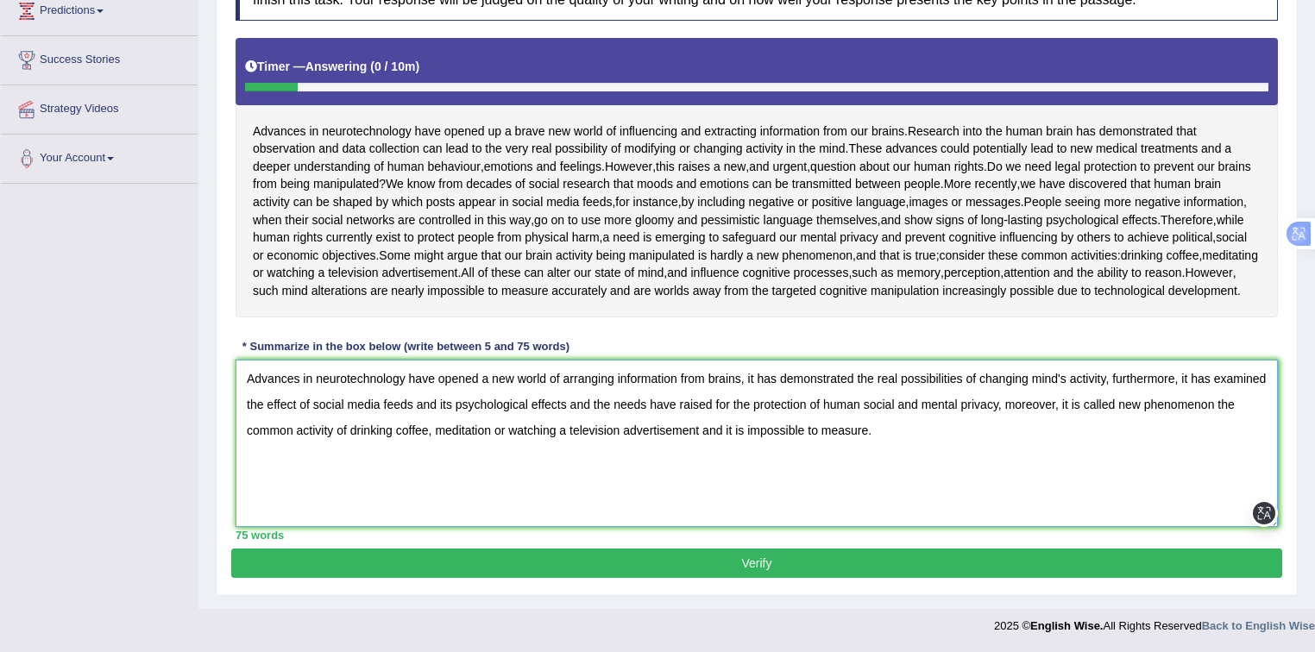
type textarea "Advances in neurotechnology have opened a new world of arranging information fr…"
click at [552, 565] on button "Verify" at bounding box center [756, 563] width 1051 height 29
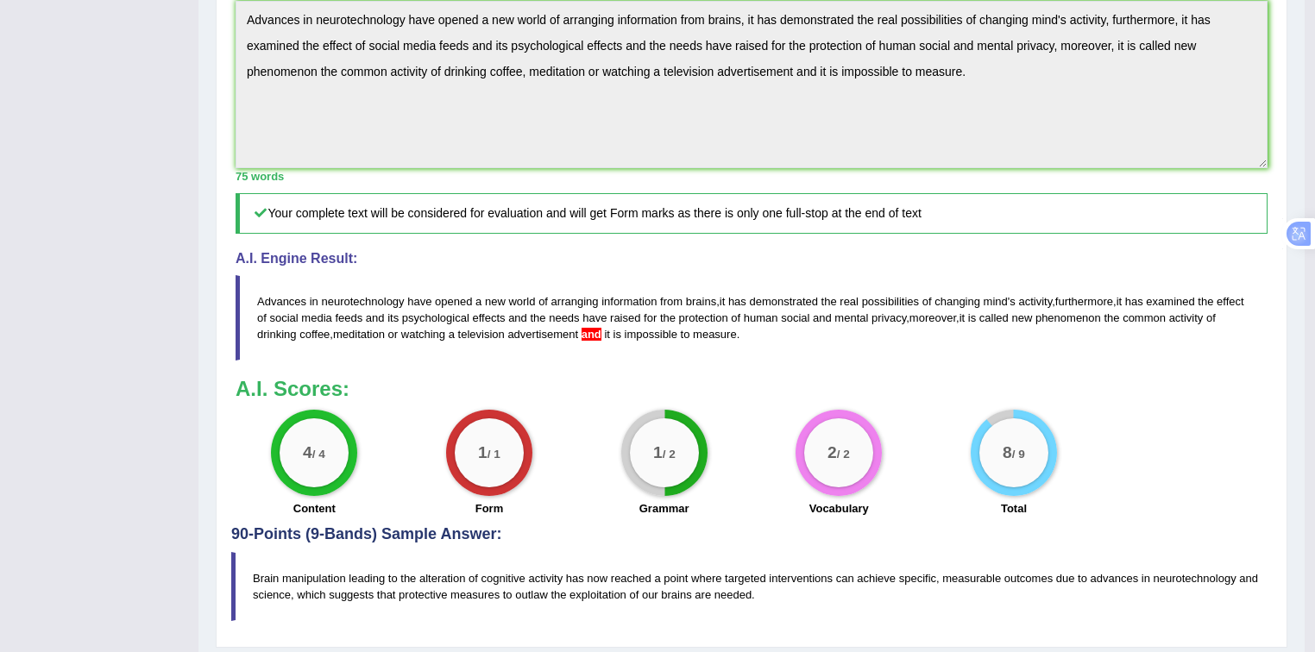
scroll to position [670, 0]
